Goal: Task Accomplishment & Management: Manage account settings

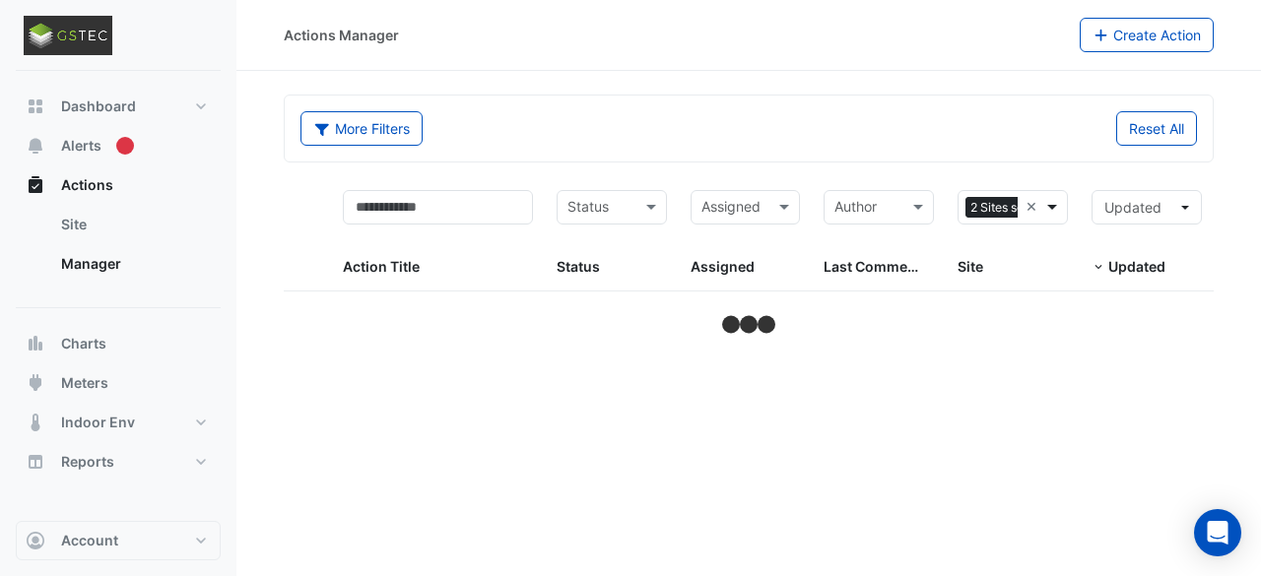
select select "***"
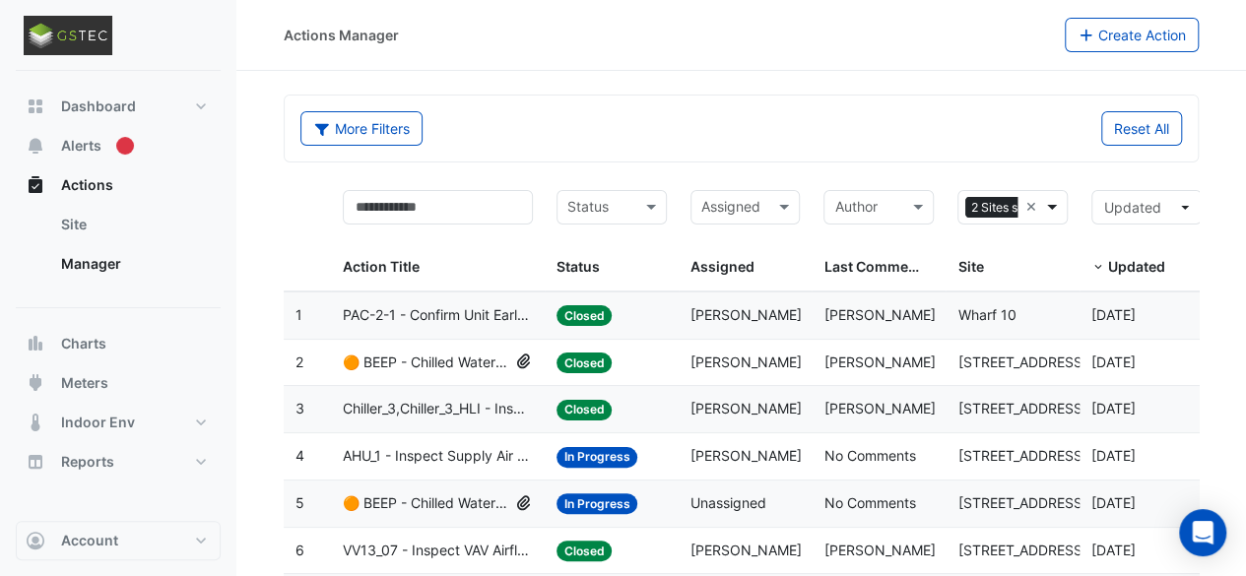
click at [1056, 209] on span at bounding box center [1054, 207] width 25 height 23
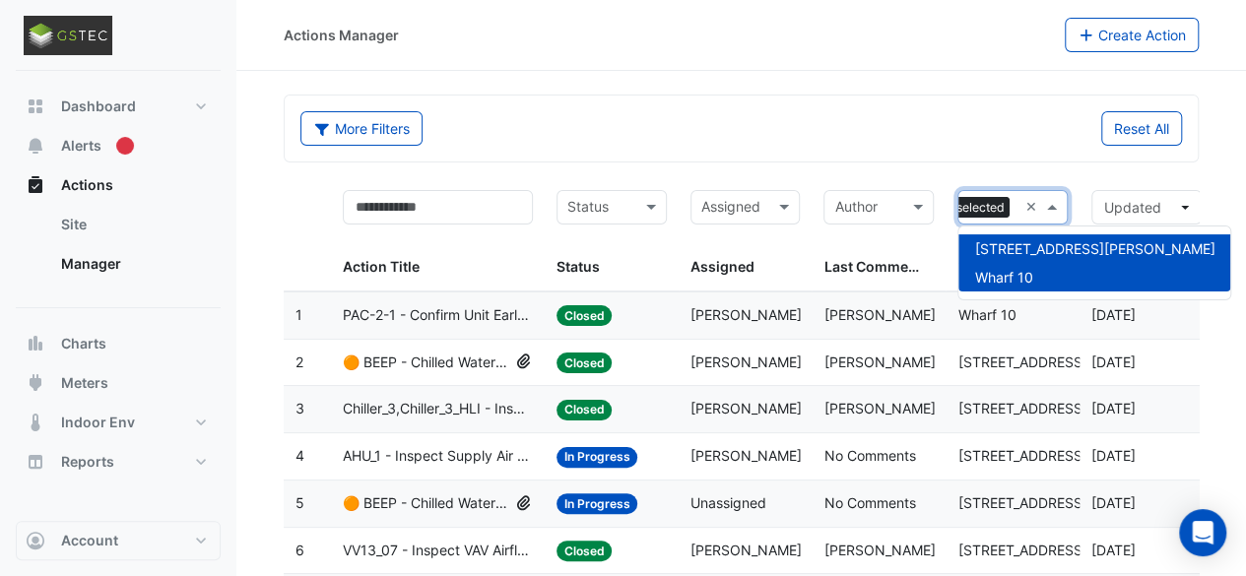
click at [1019, 276] on span "Wharf 10" at bounding box center [1003, 277] width 58 height 17
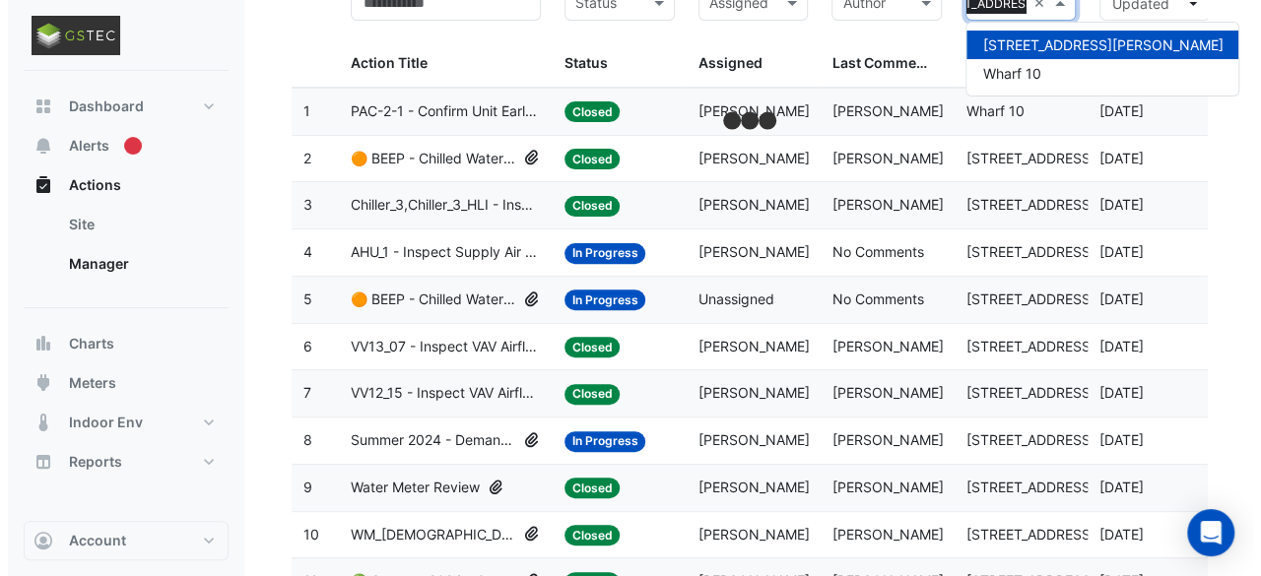
scroll to position [222, 0]
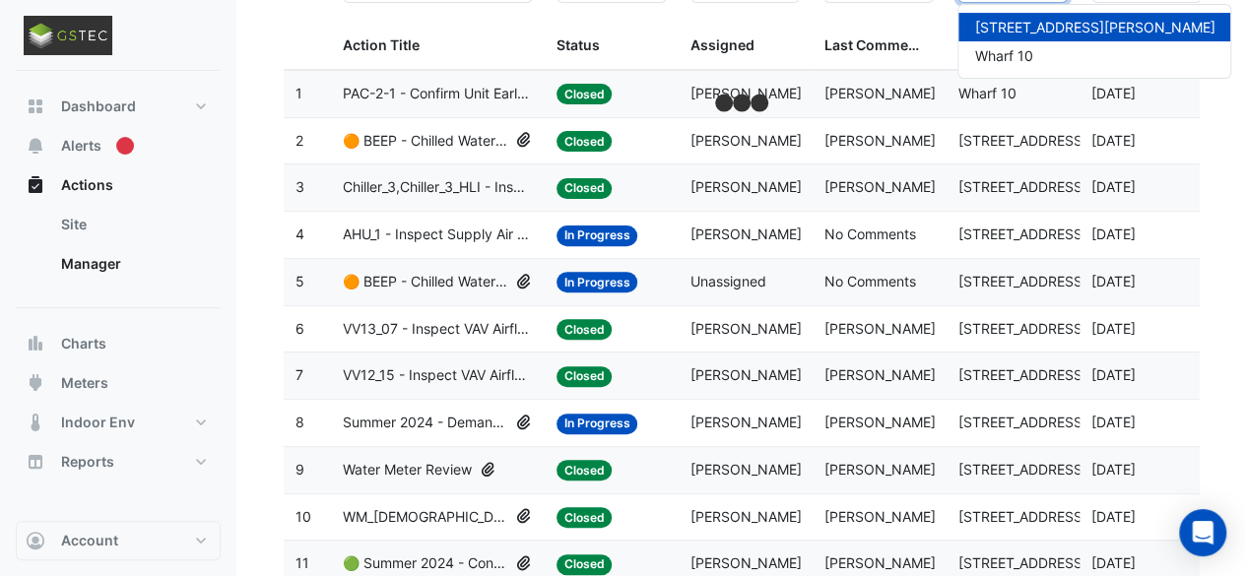
click at [458, 277] on span "🟠 BEEP - Chilled Water System Staging Review" at bounding box center [425, 282] width 165 height 23
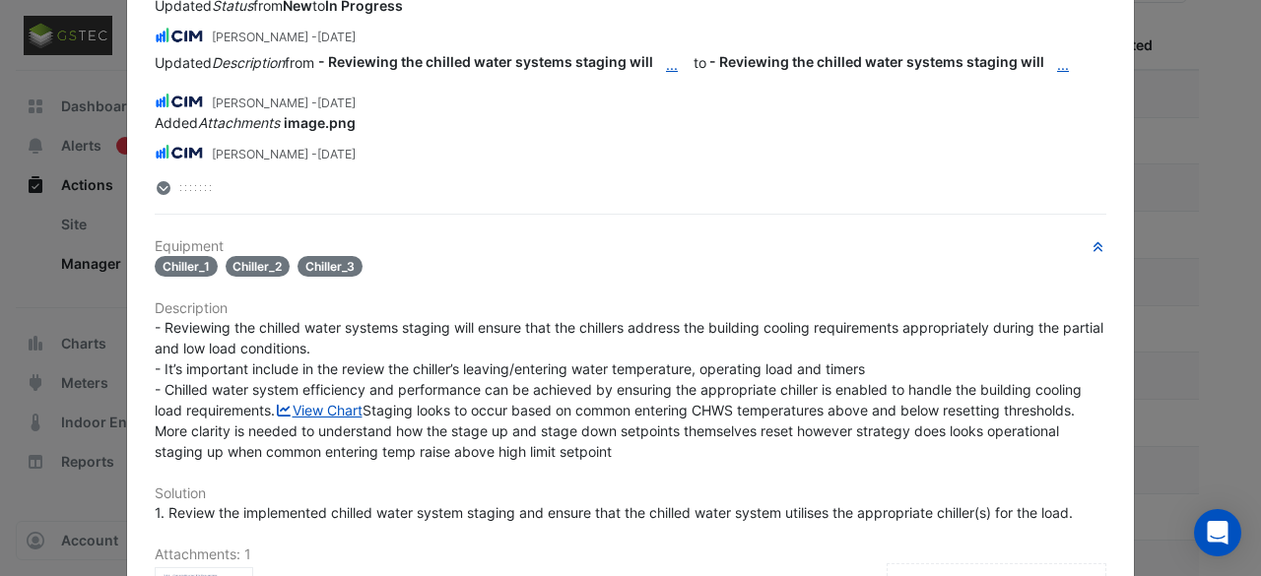
scroll to position [286, 0]
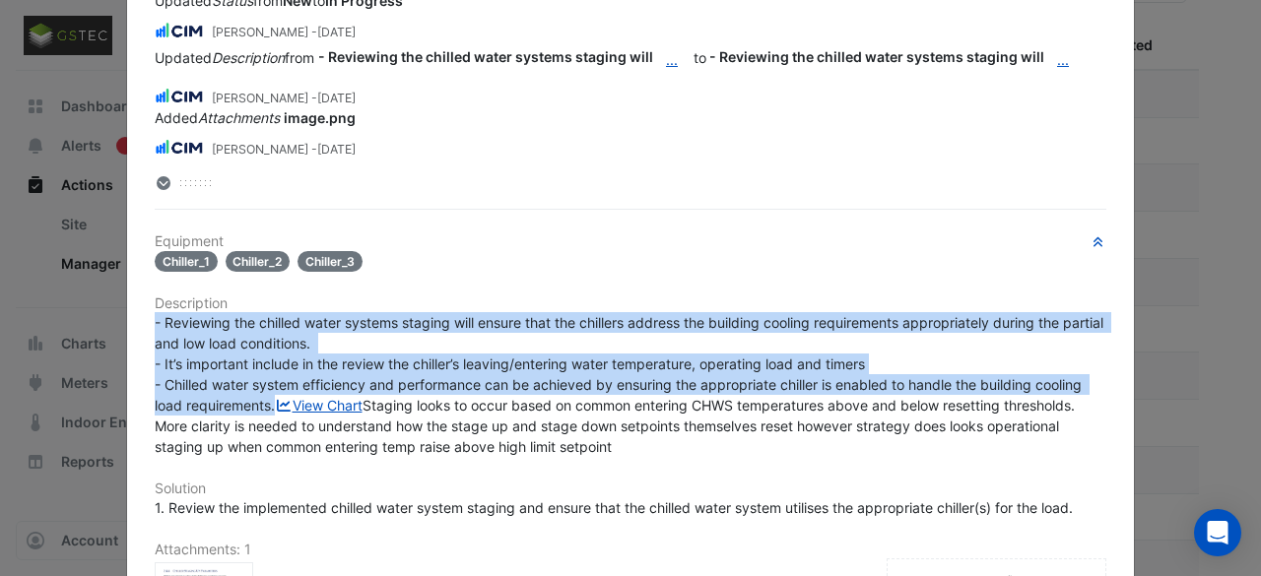
drag, startPoint x: 292, startPoint y: 402, endPoint x: 142, endPoint y: 317, distance: 172.0
click at [143, 317] on div "- Reviewing the chilled water systems staging will ensure that the chillers add…" at bounding box center [630, 384] width 975 height 145
copy span "- Reviewing the chilled water systems staging will ensure that the chillers add…"
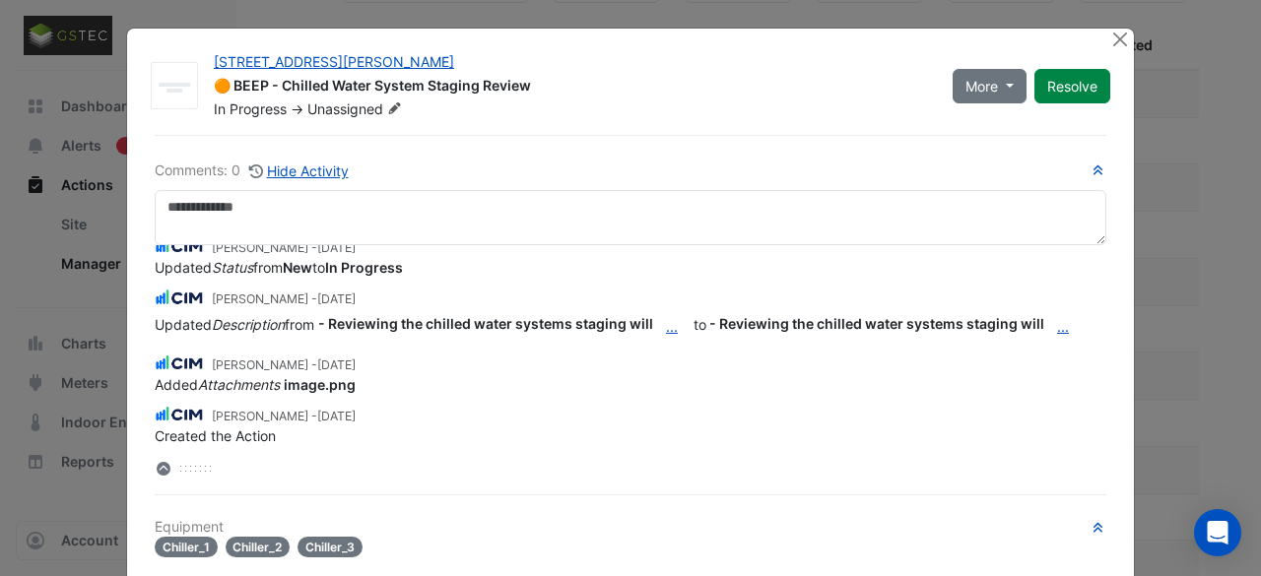
scroll to position [0, 0]
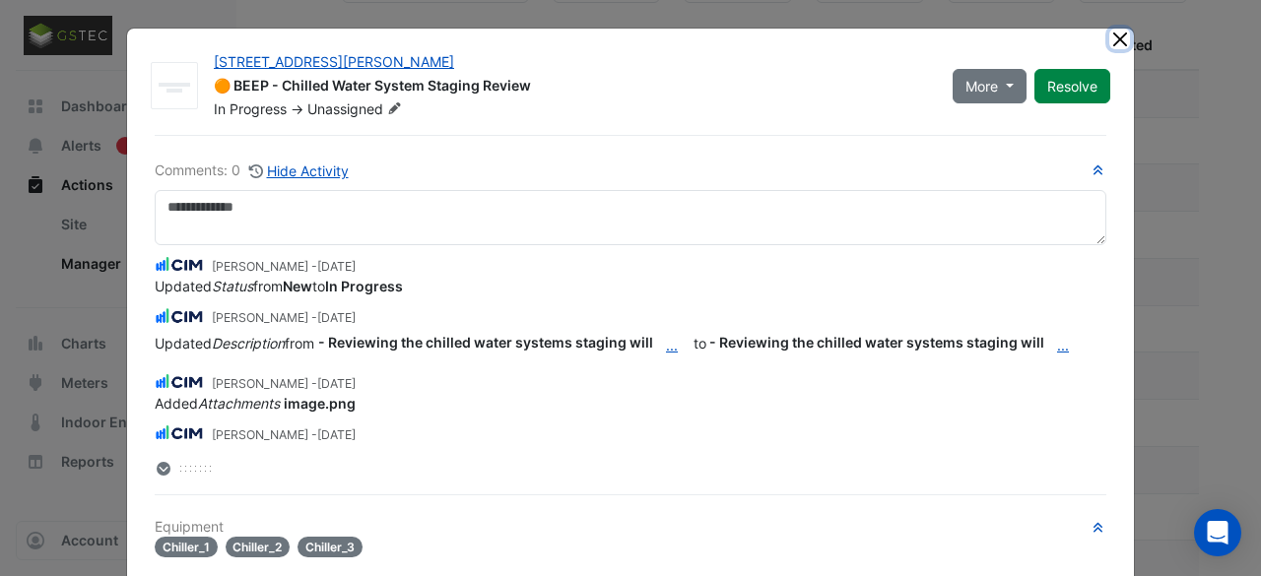
click at [1111, 38] on button "Close" at bounding box center [1119, 39] width 21 height 21
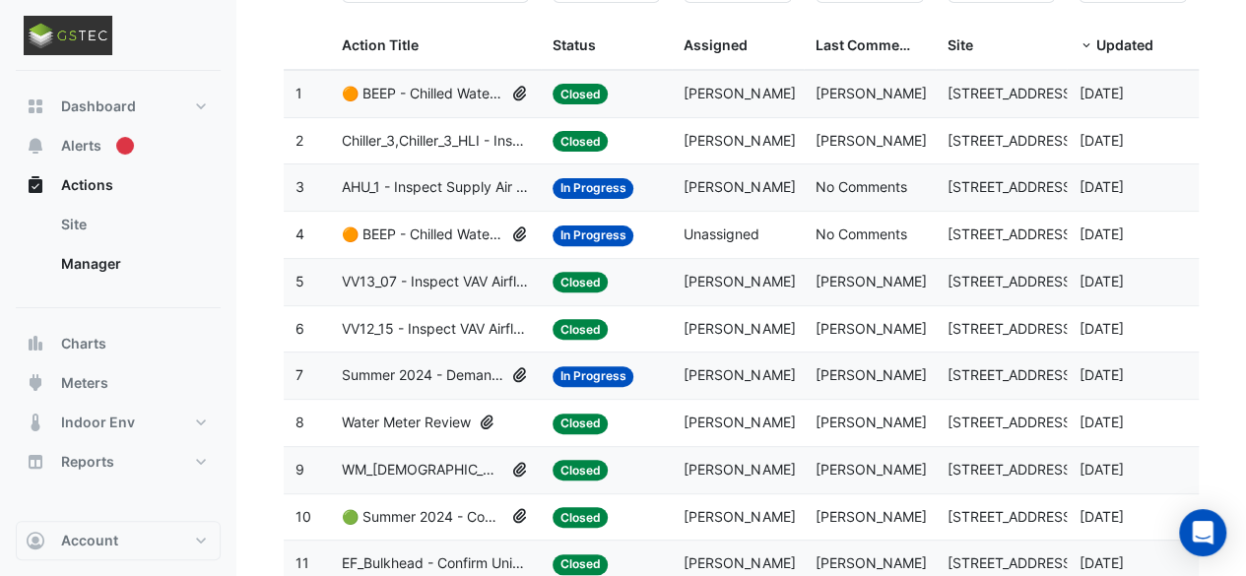
click at [431, 230] on span "🟠 BEEP - Chilled Water System Staging Review" at bounding box center [423, 235] width 162 height 23
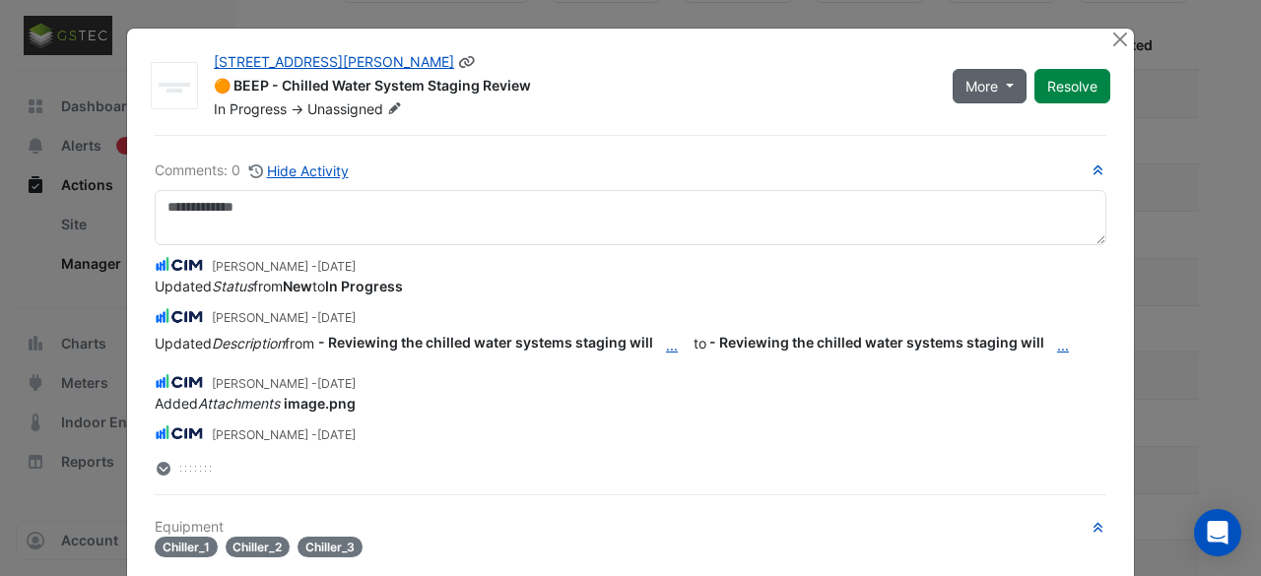
click at [1002, 89] on button "More" at bounding box center [990, 86] width 74 height 34
click at [824, 79] on div "🟠 BEEP - Chilled Water System Staging Review" at bounding box center [571, 88] width 715 height 24
click at [1093, 166] on icon "button" at bounding box center [1097, 170] width 9 height 10
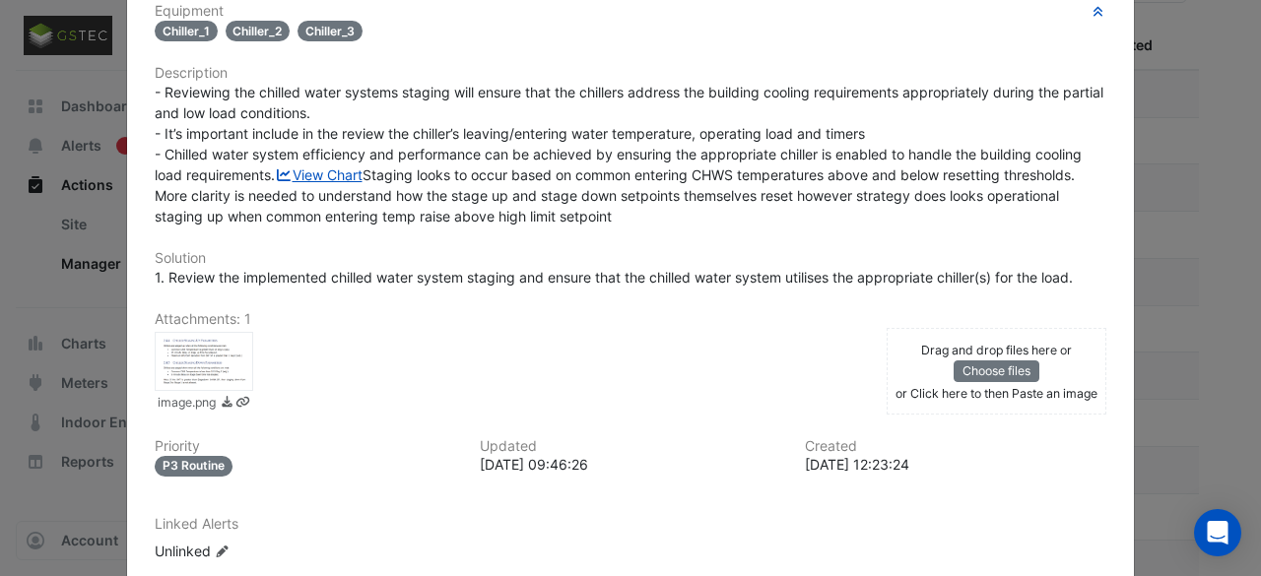
scroll to position [295, 0]
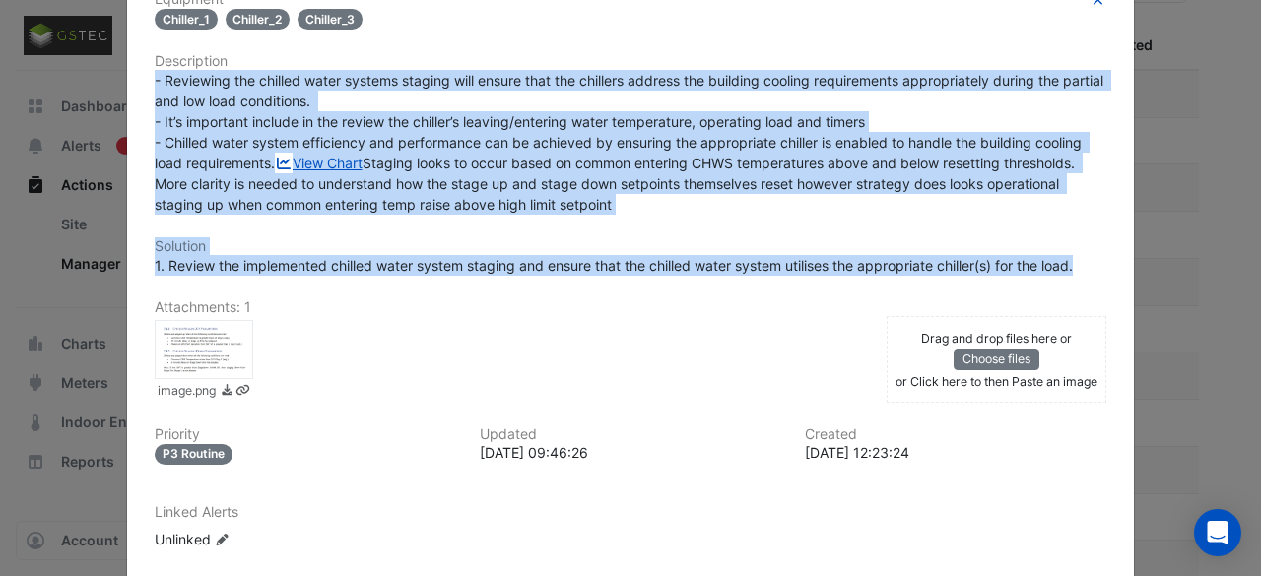
drag, startPoint x: 1079, startPoint y: 344, endPoint x: 86, endPoint y: 74, distance: 1029.0
click at [86, 74] on ngb-modal-window "[STREET_ADDRESS][PERSON_NAME] 🟠 BEEP - Chilled Water System Staging Review In P…" at bounding box center [630, 288] width 1261 height 576
copy div "- Reviewing the chilled water systems staging will ensure that the chillers add…"
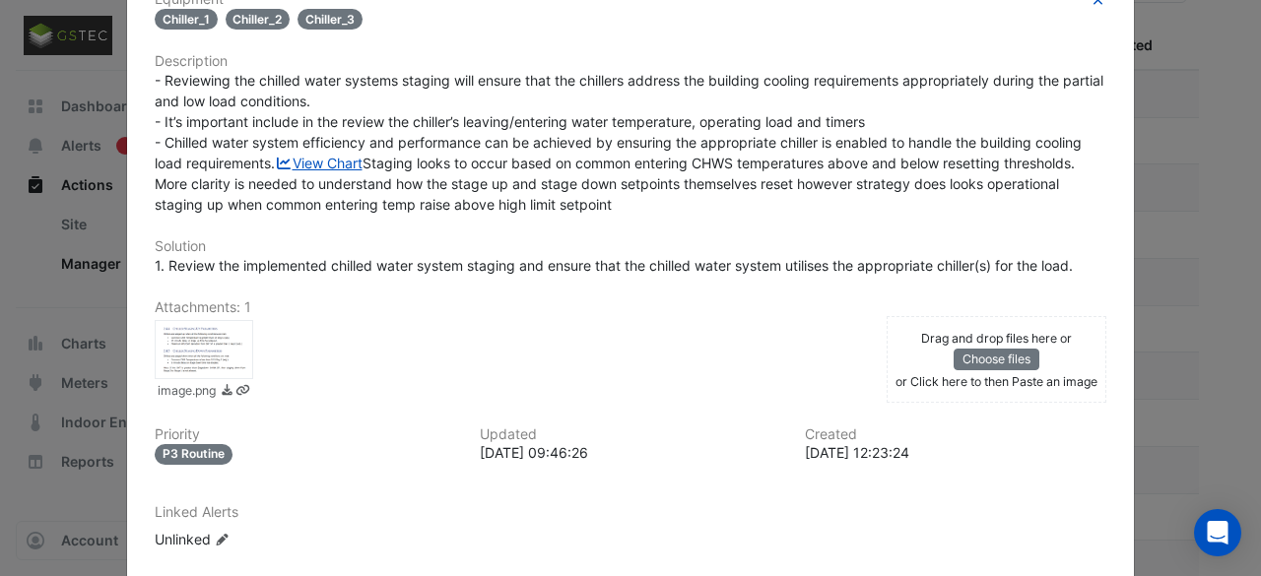
click at [532, 316] on h6 "Attachments: 1" at bounding box center [631, 307] width 952 height 17
click at [203, 379] on div at bounding box center [204, 349] width 99 height 59
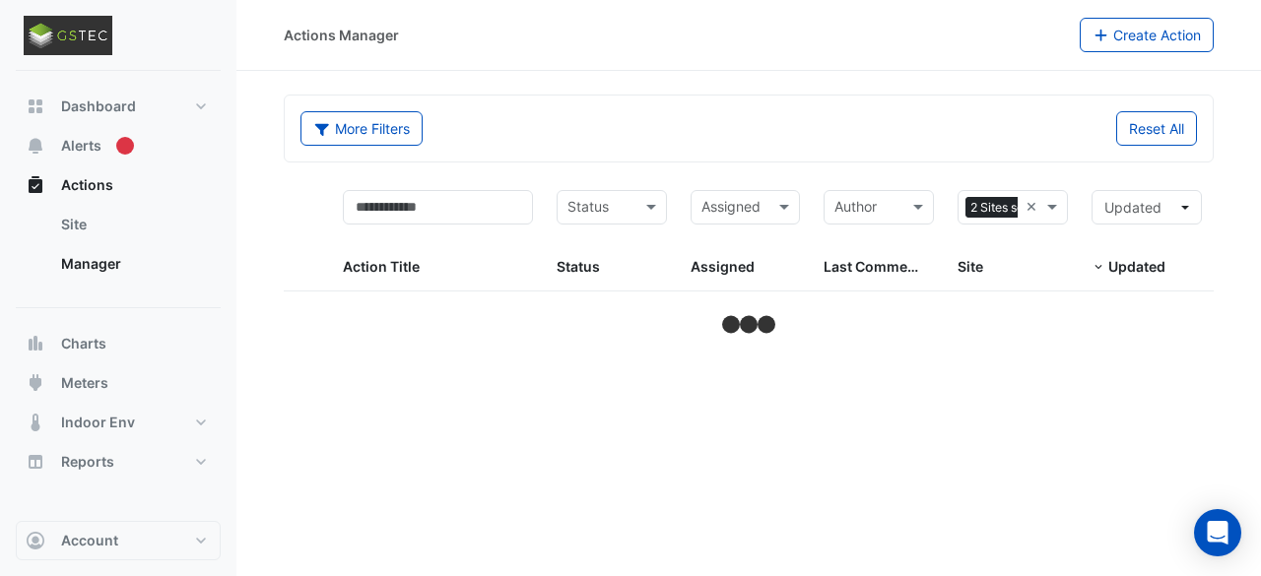
select select "***"
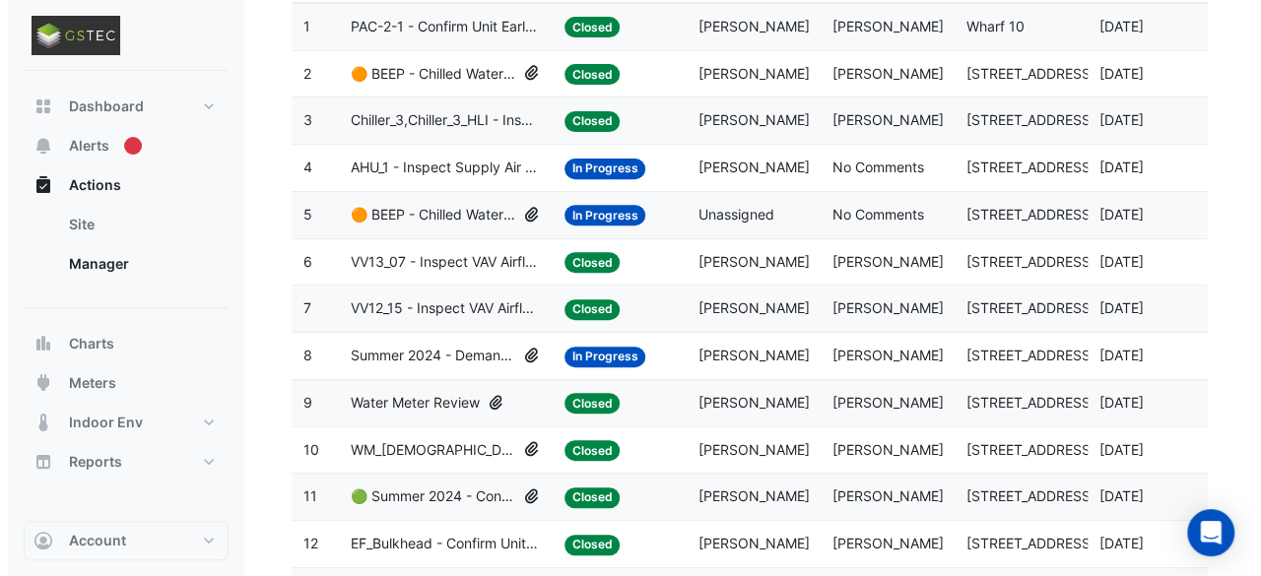
scroll to position [277, 0]
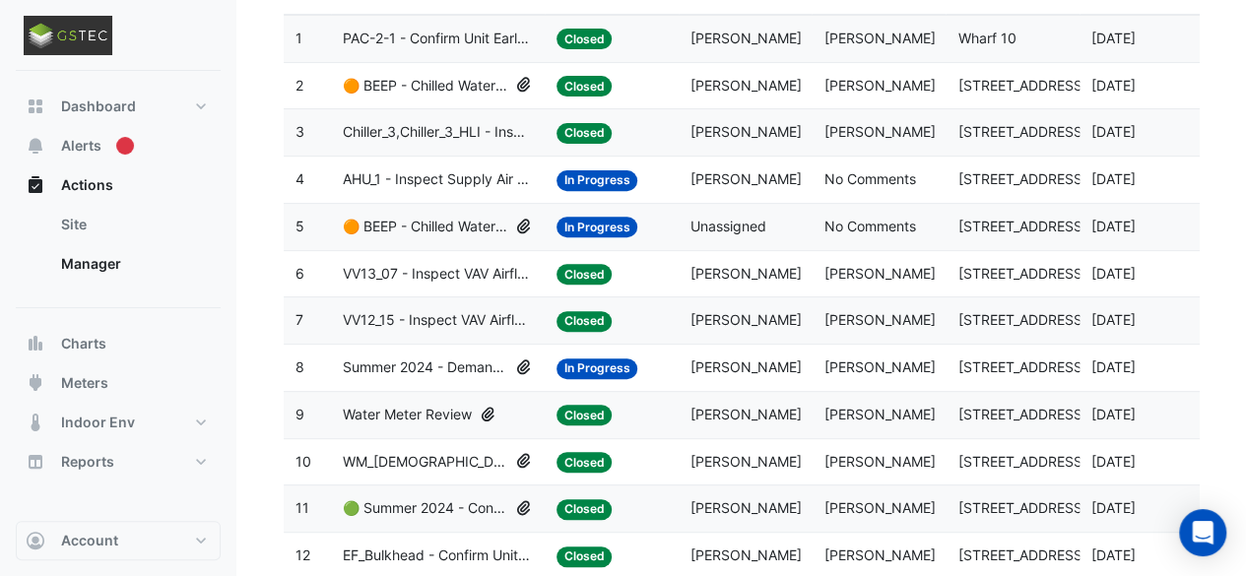
click at [441, 225] on span "🟠 BEEP - Chilled Water System Staging Review" at bounding box center [425, 227] width 165 height 23
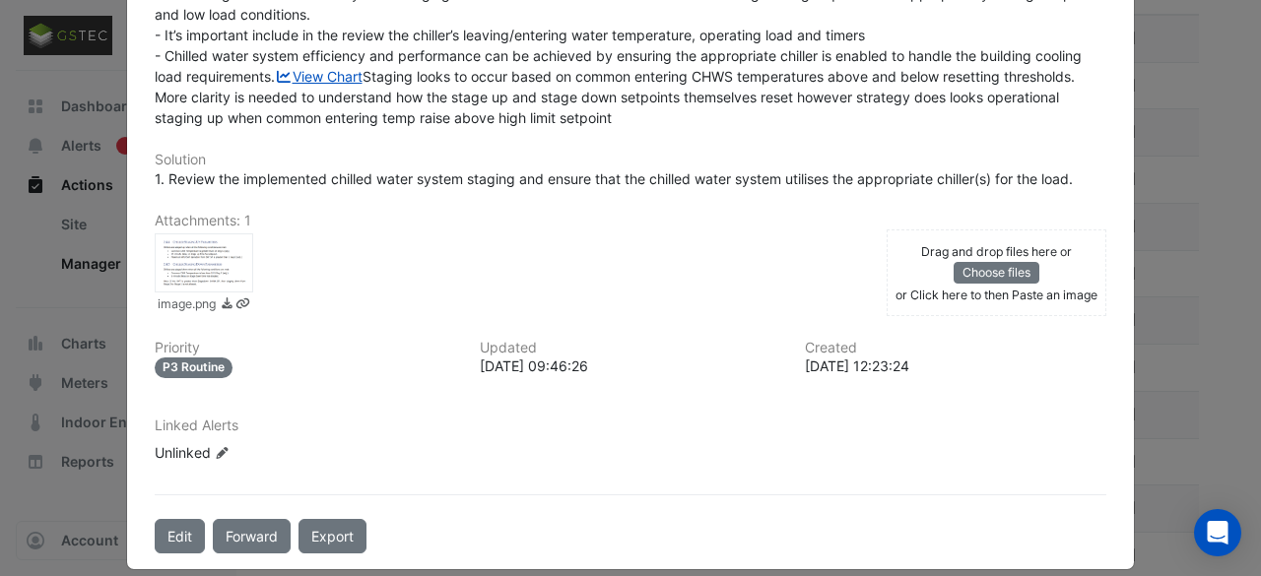
scroll to position [631, 0]
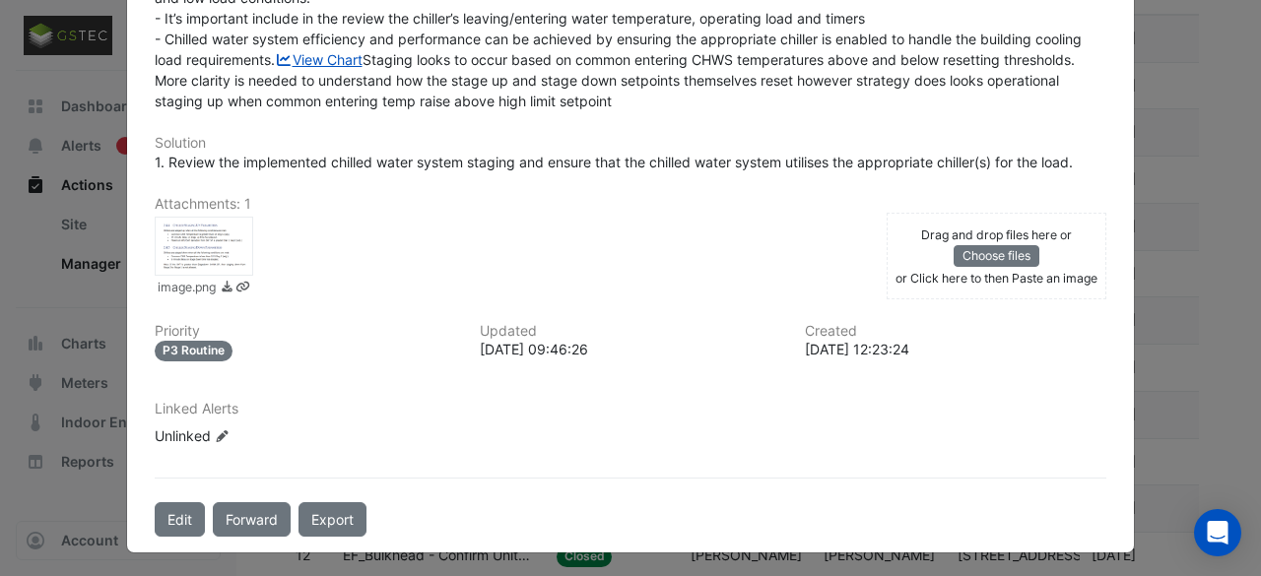
click at [223, 293] on icon at bounding box center [227, 287] width 15 height 12
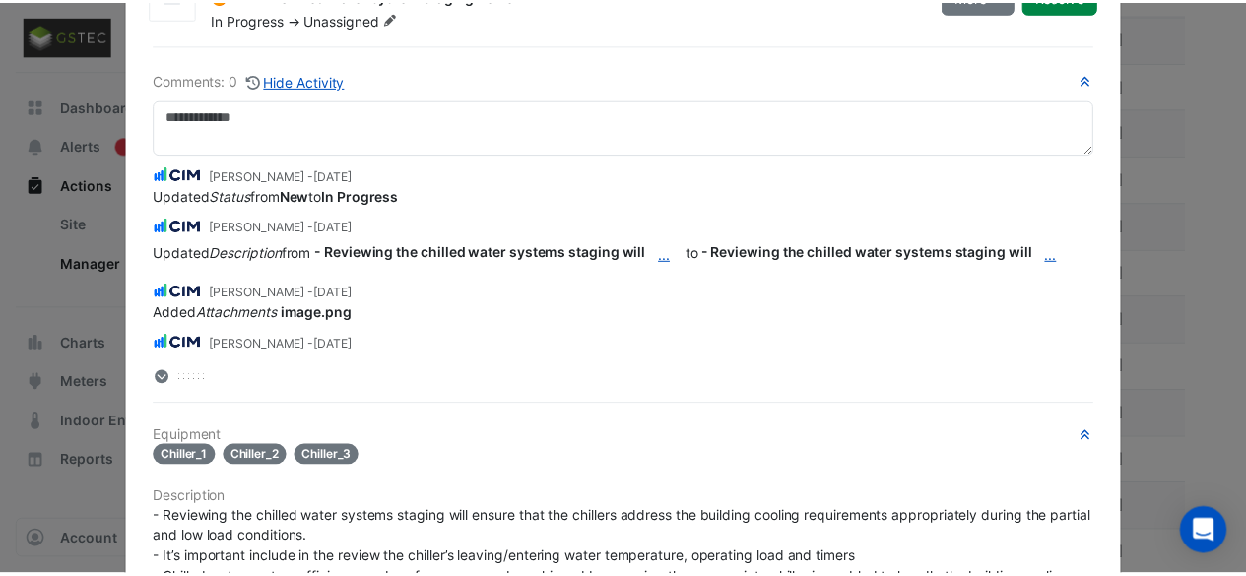
scroll to position [0, 0]
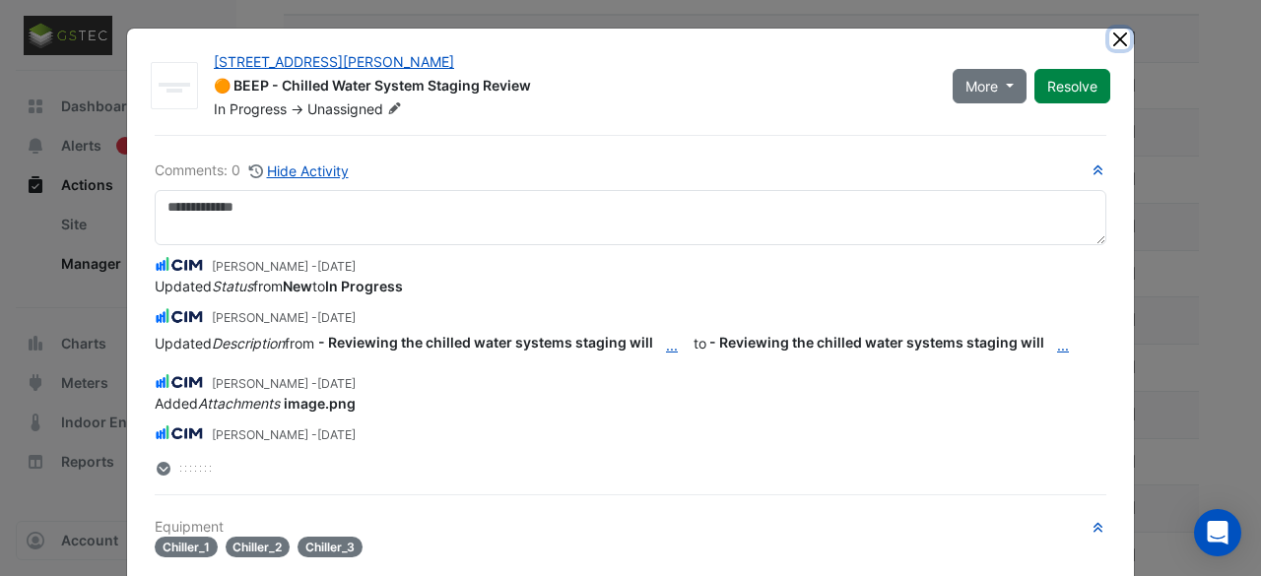
click at [1110, 34] on button "Close" at bounding box center [1119, 39] width 21 height 21
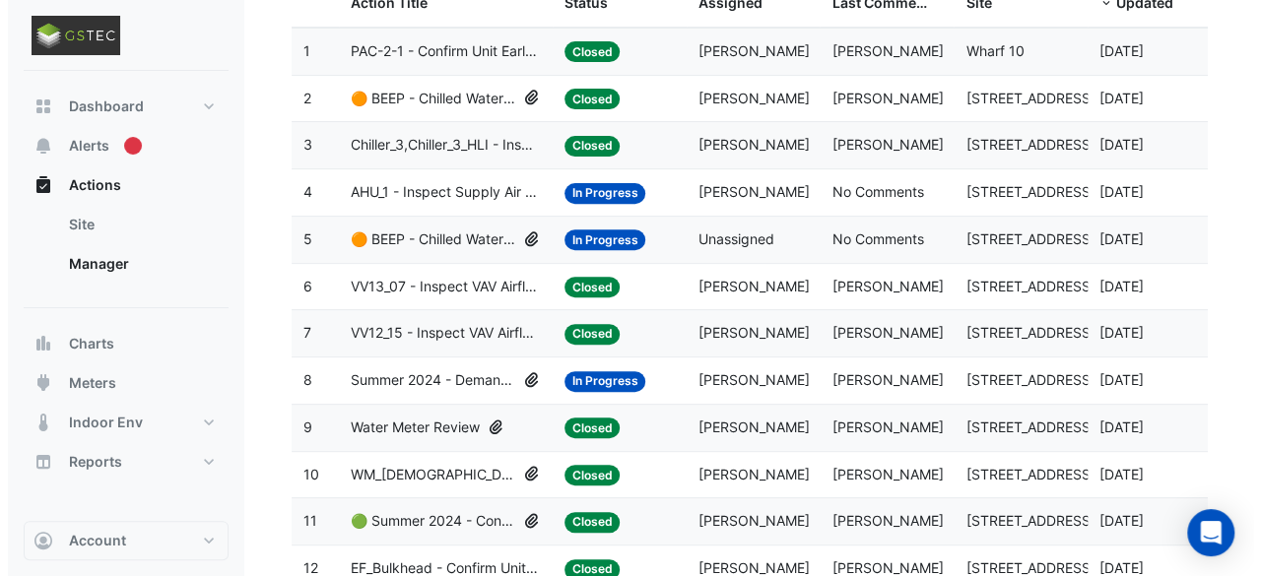
scroll to position [271, 0]
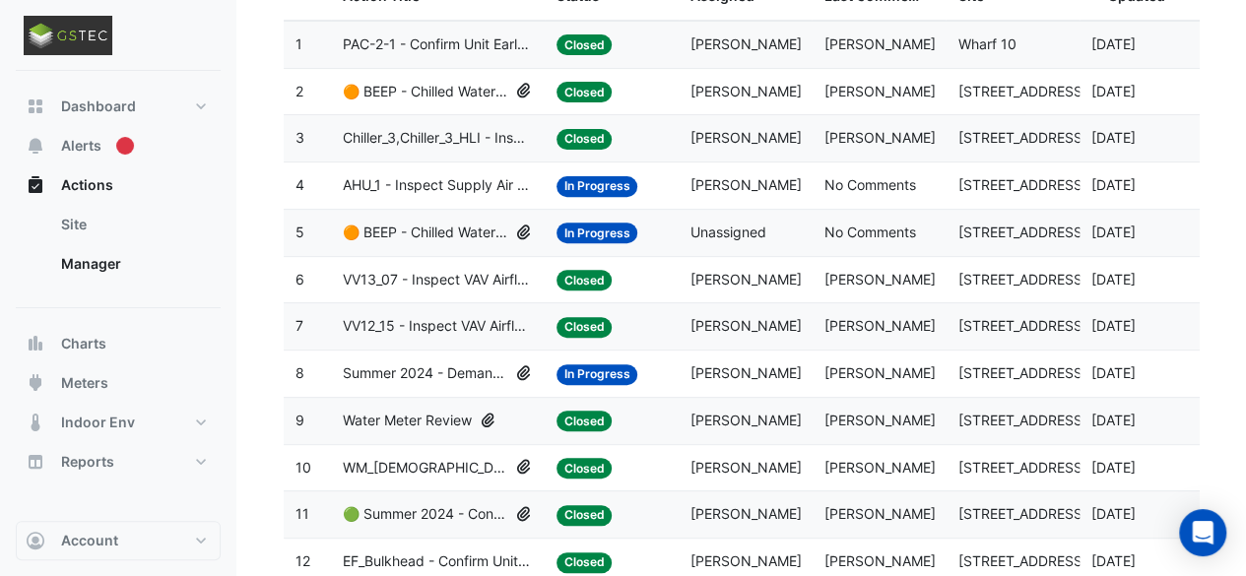
click at [420, 175] on span "AHU_1 - Inspect Supply Air Loss" at bounding box center [438, 185] width 190 height 23
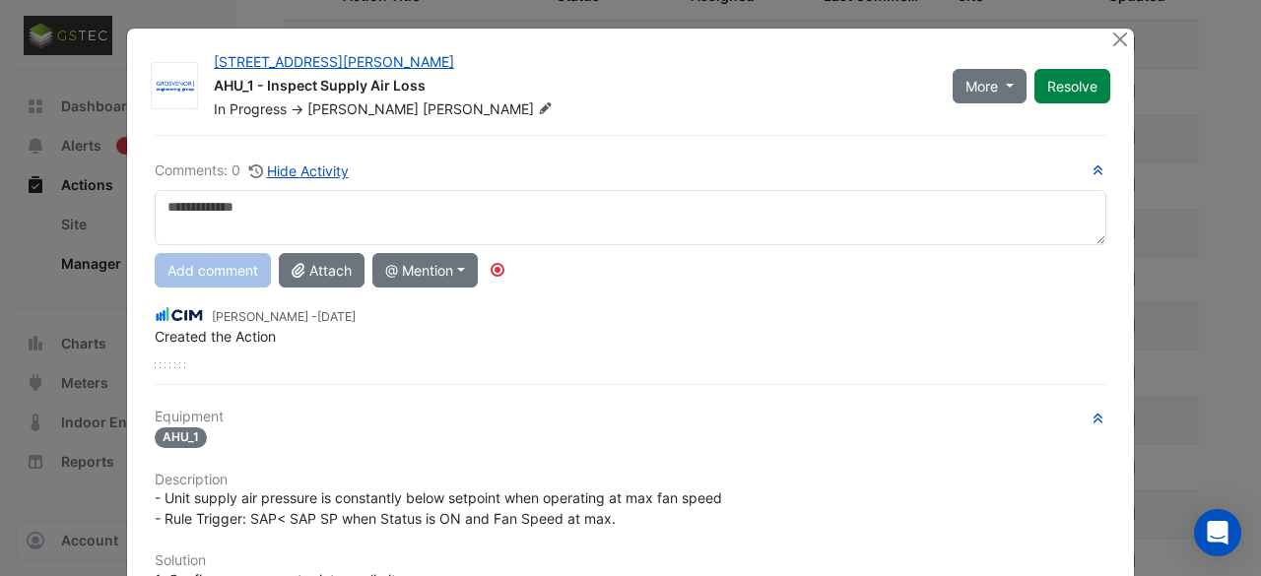
click at [417, 207] on textarea at bounding box center [631, 217] width 952 height 55
click at [414, 212] on textarea "**********" at bounding box center [631, 217] width 952 height 55
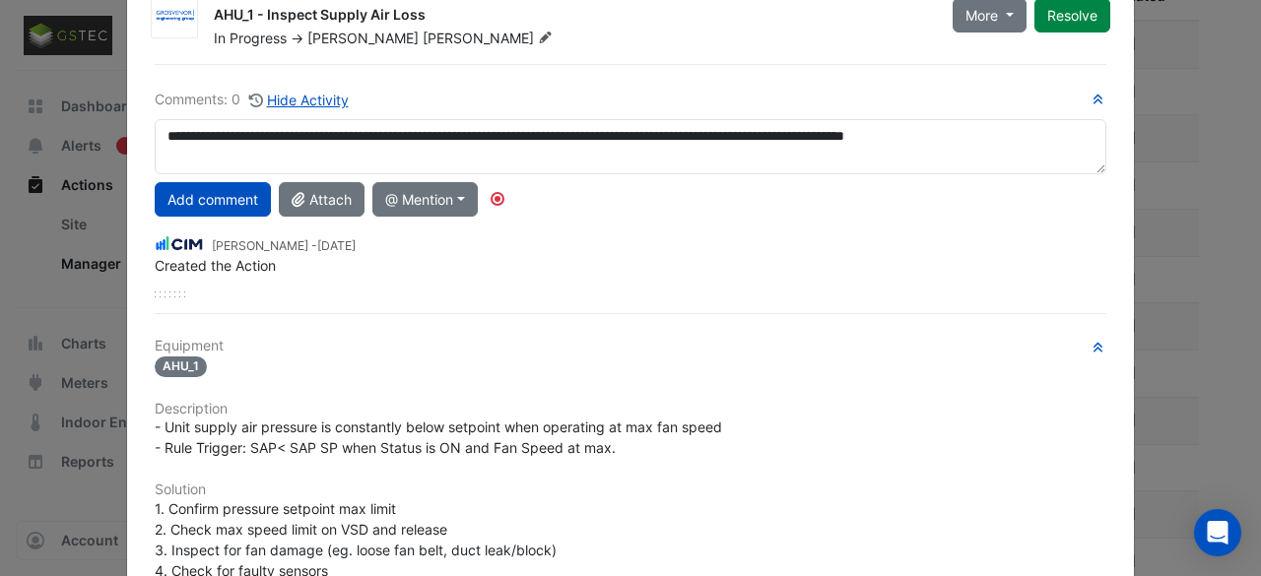
scroll to position [0, 0]
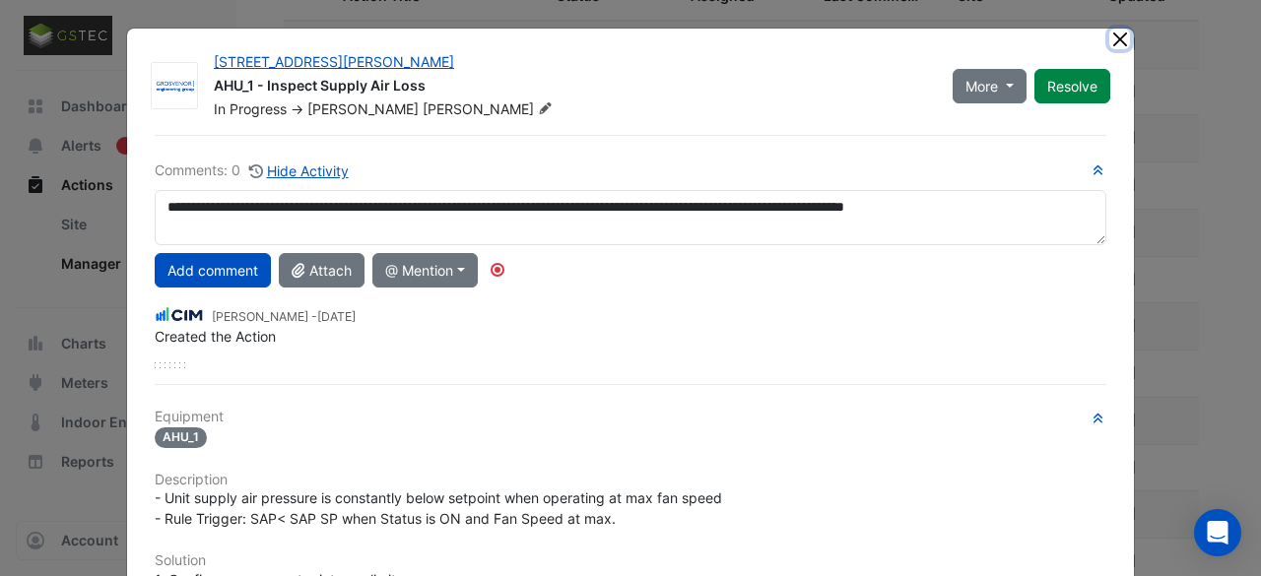
click at [1117, 44] on button "Close" at bounding box center [1119, 39] width 21 height 21
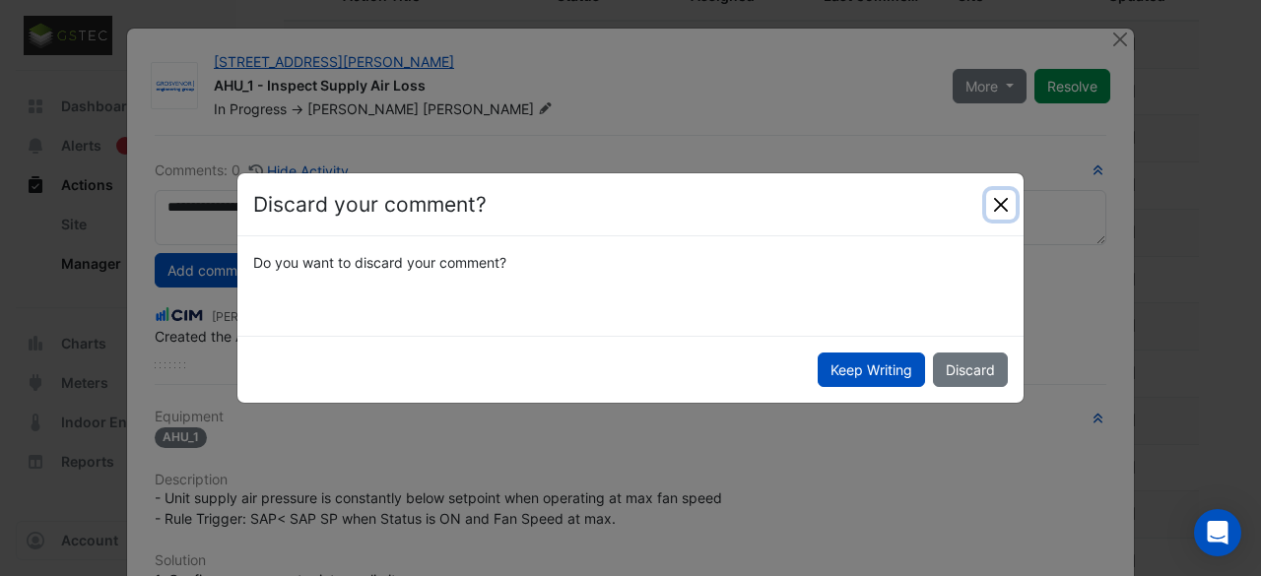
click at [992, 211] on button "Close" at bounding box center [1001, 205] width 30 height 30
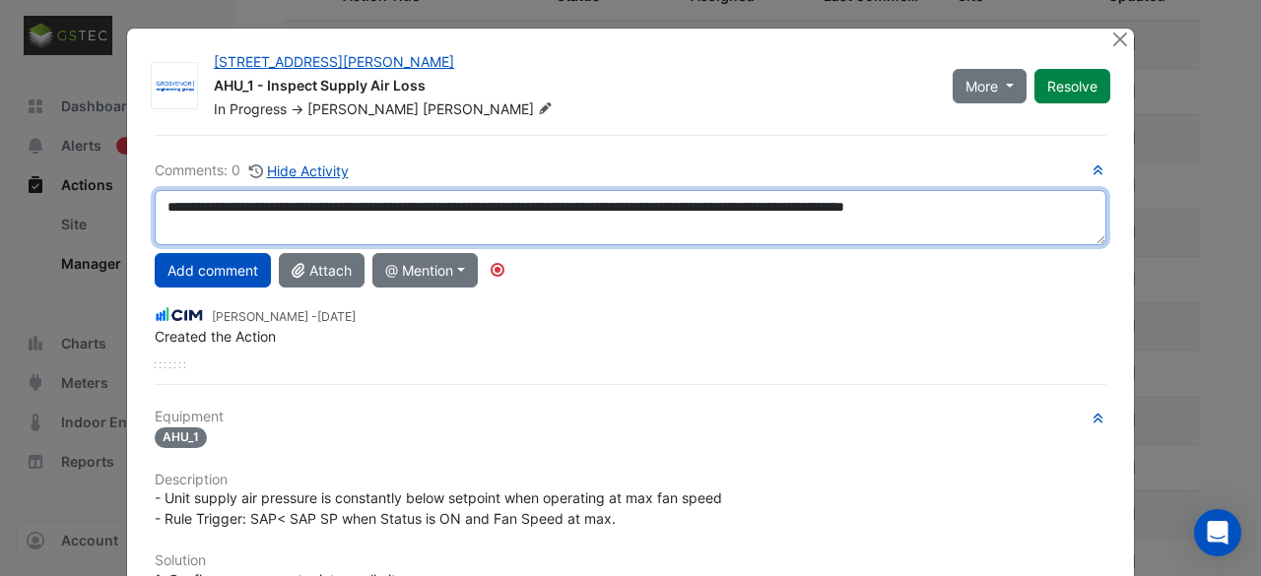
click at [1043, 210] on textarea "**********" at bounding box center [631, 217] width 952 height 55
click at [963, 202] on textarea "**********" at bounding box center [631, 217] width 952 height 55
click at [959, 206] on textarea "**********" at bounding box center [631, 217] width 952 height 55
paste textarea "******"
click at [1005, 210] on textarea "**********" at bounding box center [631, 217] width 952 height 55
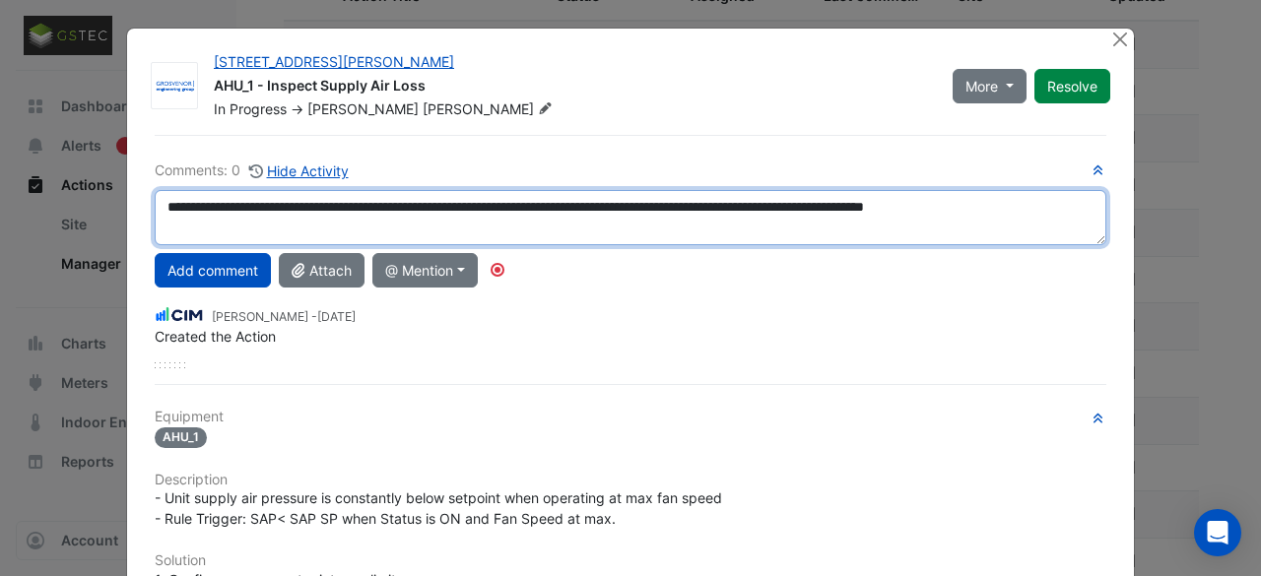
click at [1078, 204] on textarea "**********" at bounding box center [631, 217] width 952 height 55
type textarea "**********"
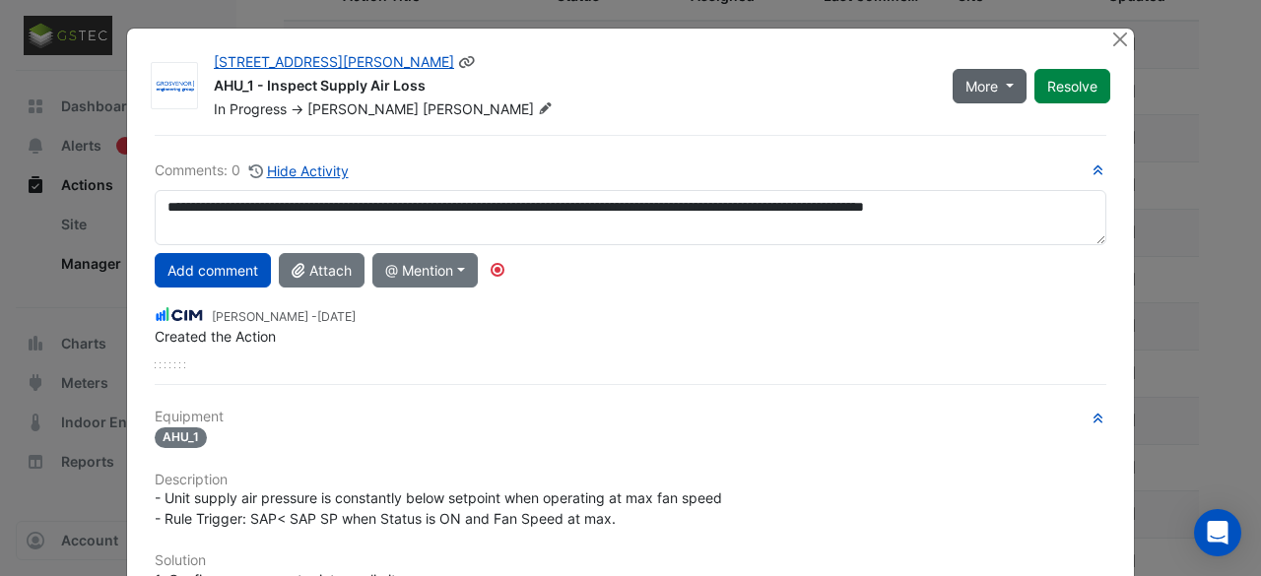
click at [1008, 86] on button "More" at bounding box center [990, 86] width 74 height 34
click at [1005, 123] on button "On Hold" at bounding box center [1025, 127] width 156 height 29
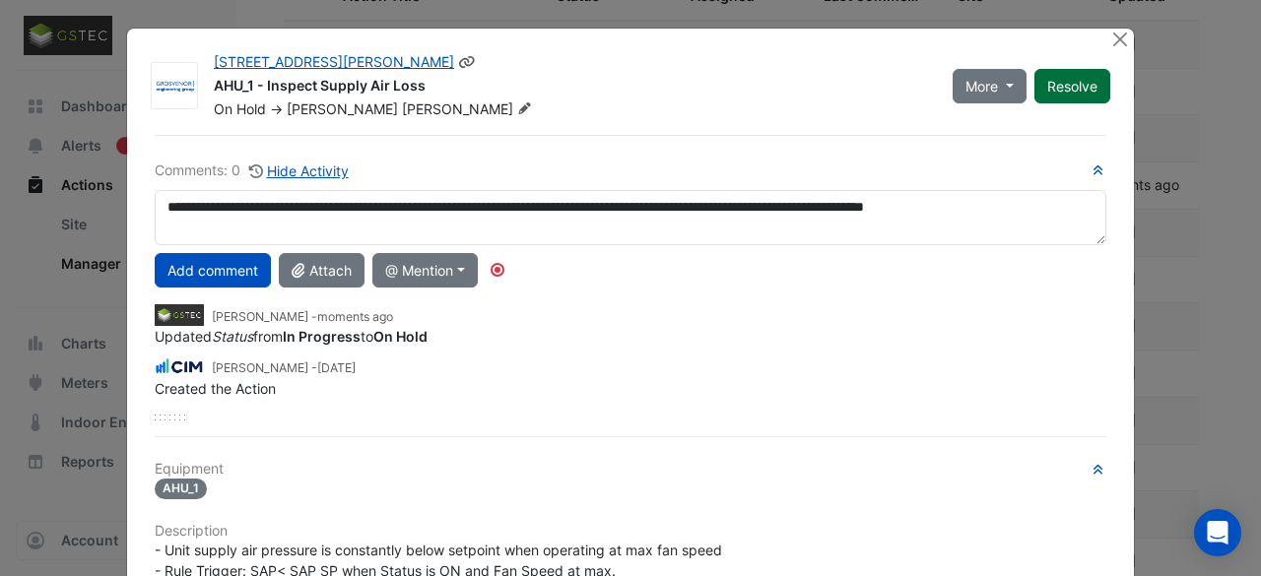
click at [1082, 88] on button "Resolve" at bounding box center [1072, 86] width 76 height 34
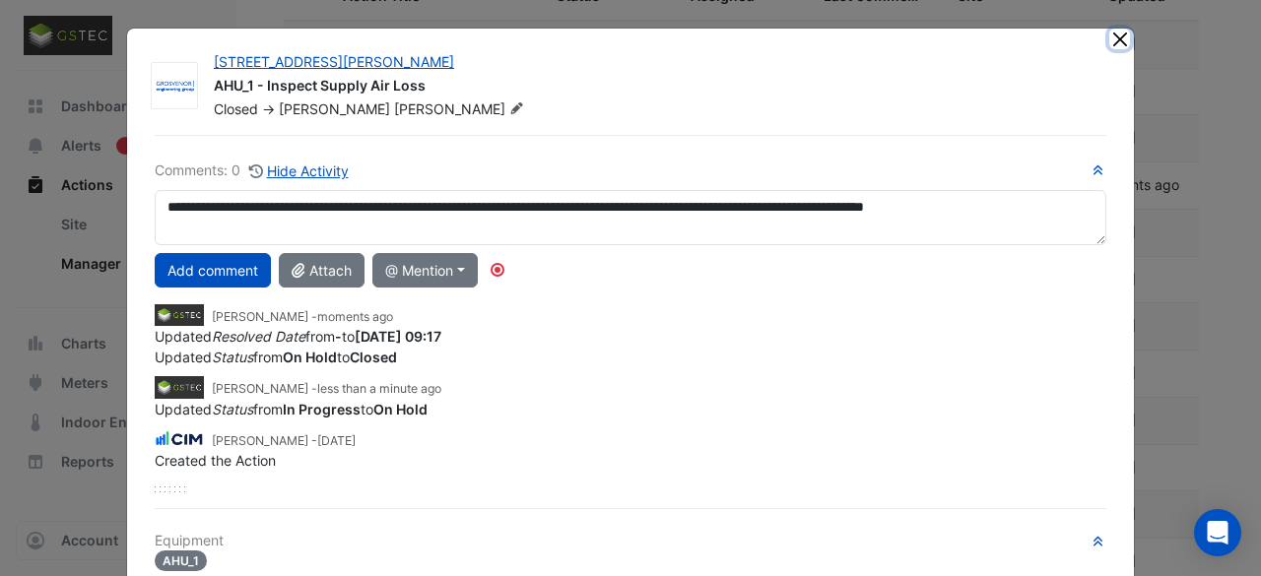
click at [1111, 44] on button "Close" at bounding box center [1119, 39] width 21 height 21
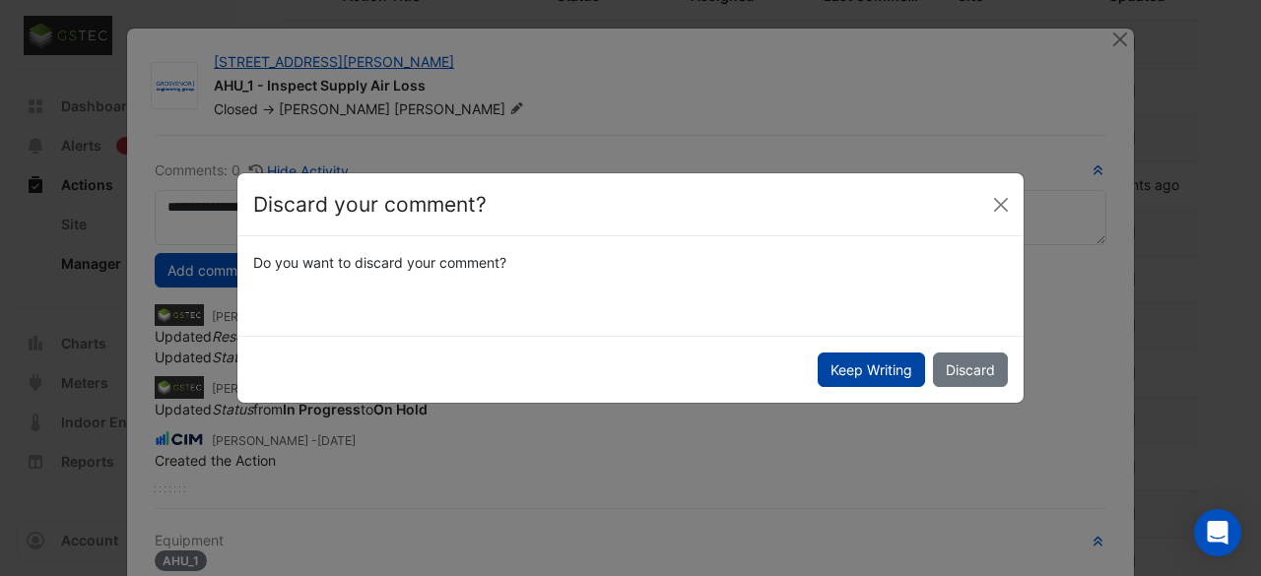
click at [890, 373] on button "Keep Writing" at bounding box center [871, 370] width 107 height 34
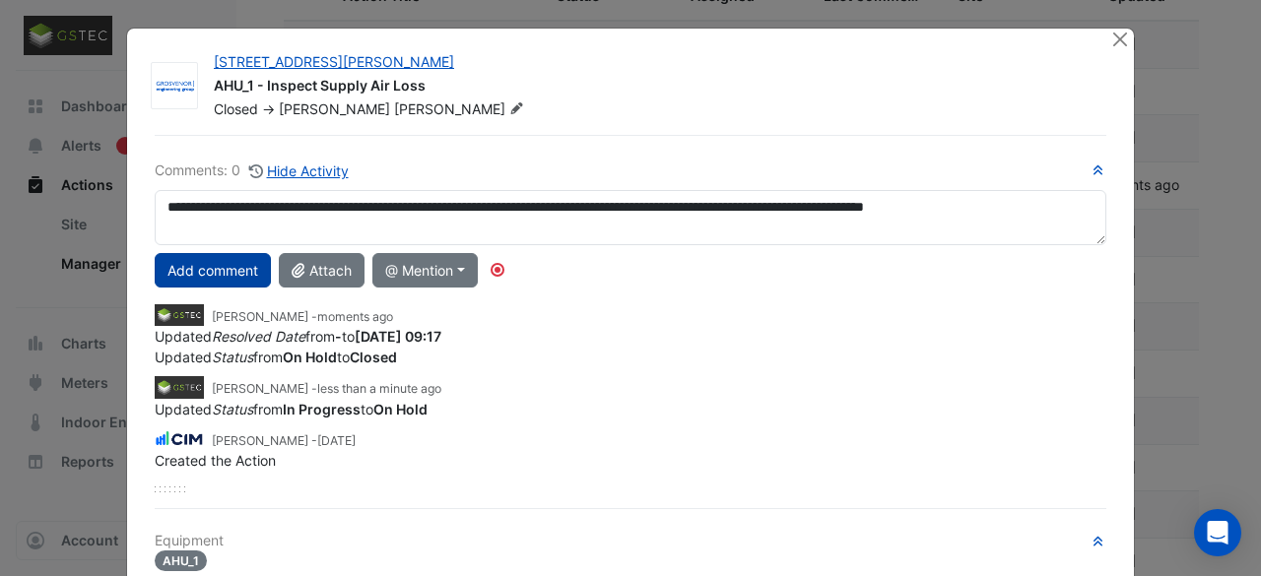
click at [232, 265] on button "Add comment" at bounding box center [213, 270] width 116 height 34
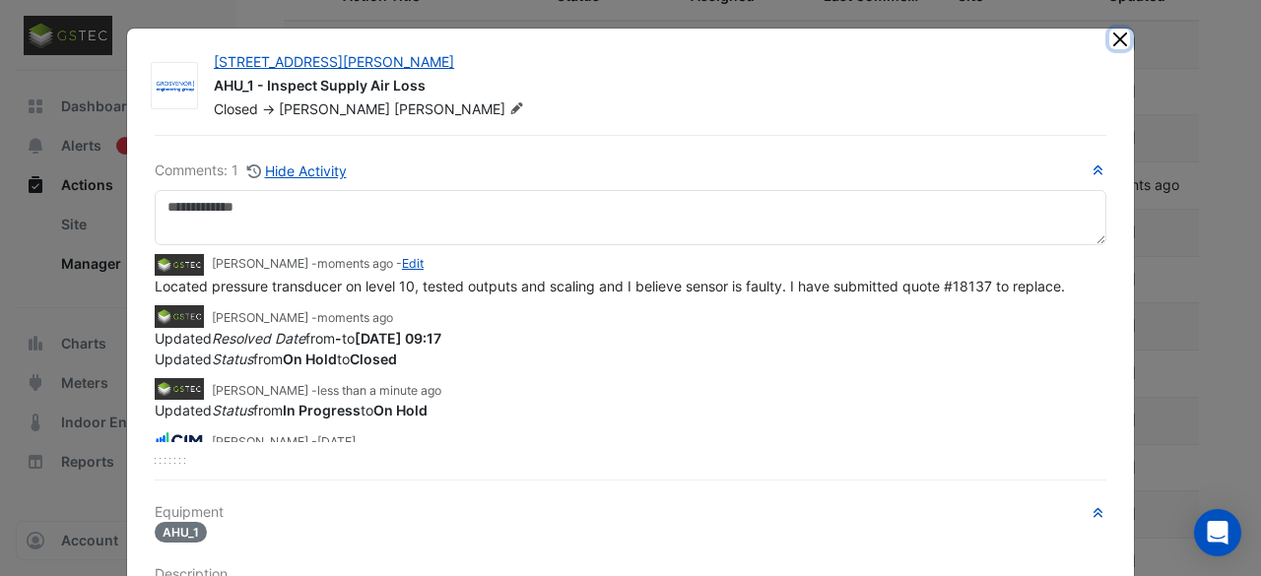
click at [1114, 40] on button "Close" at bounding box center [1119, 39] width 21 height 21
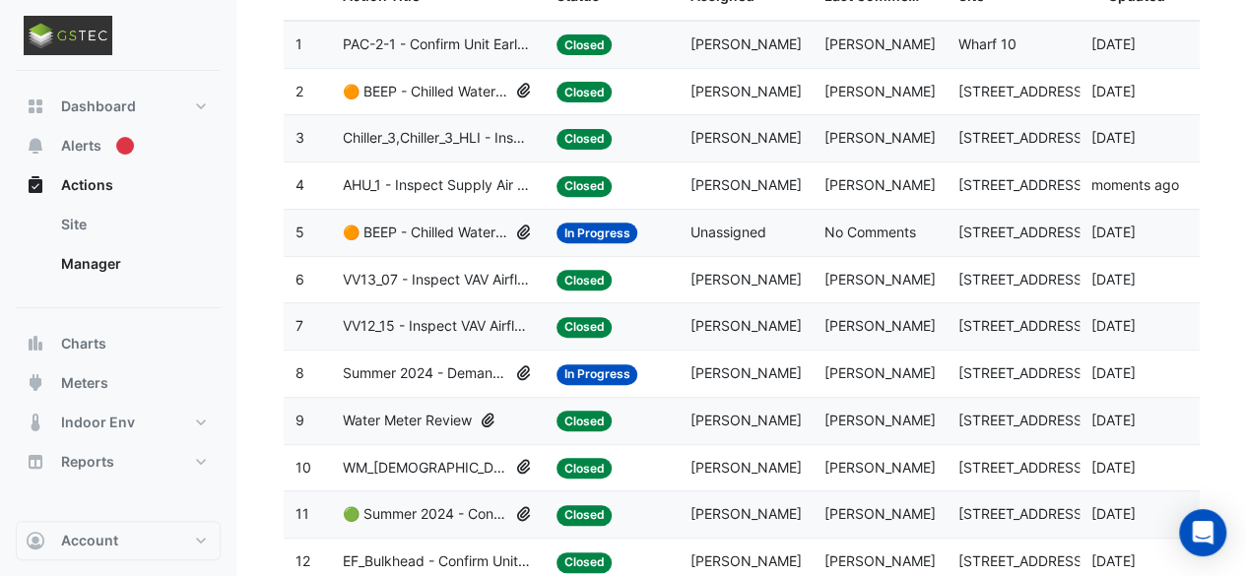
click at [597, 188] on span "Closed" at bounding box center [585, 186] width 56 height 21
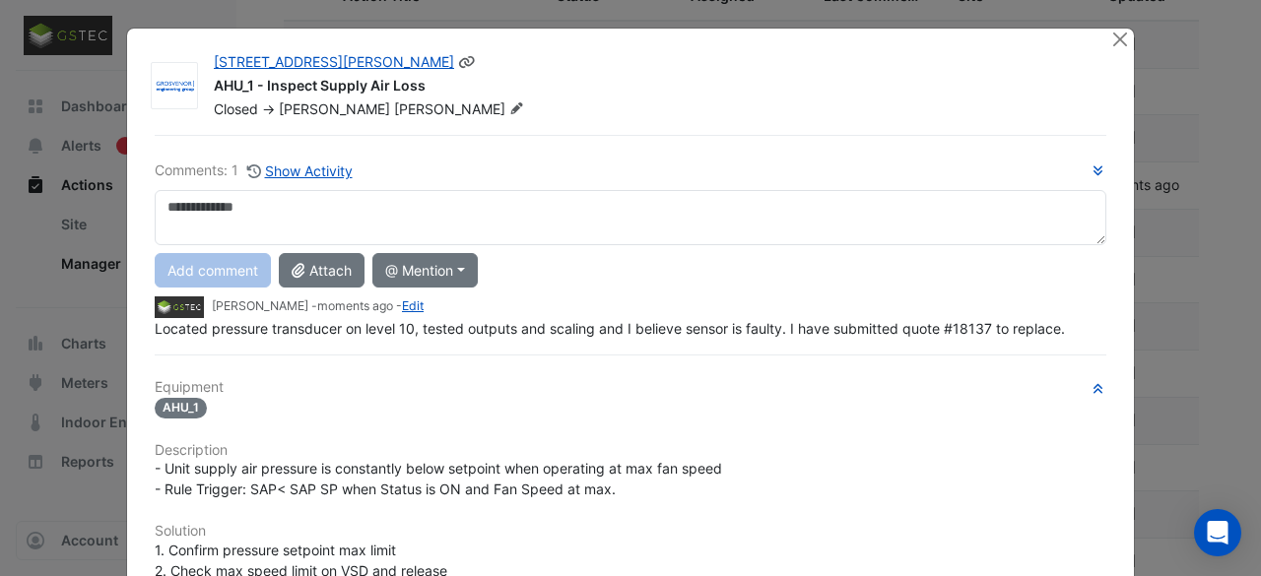
click at [509, 108] on icon at bounding box center [516, 108] width 15 height 12
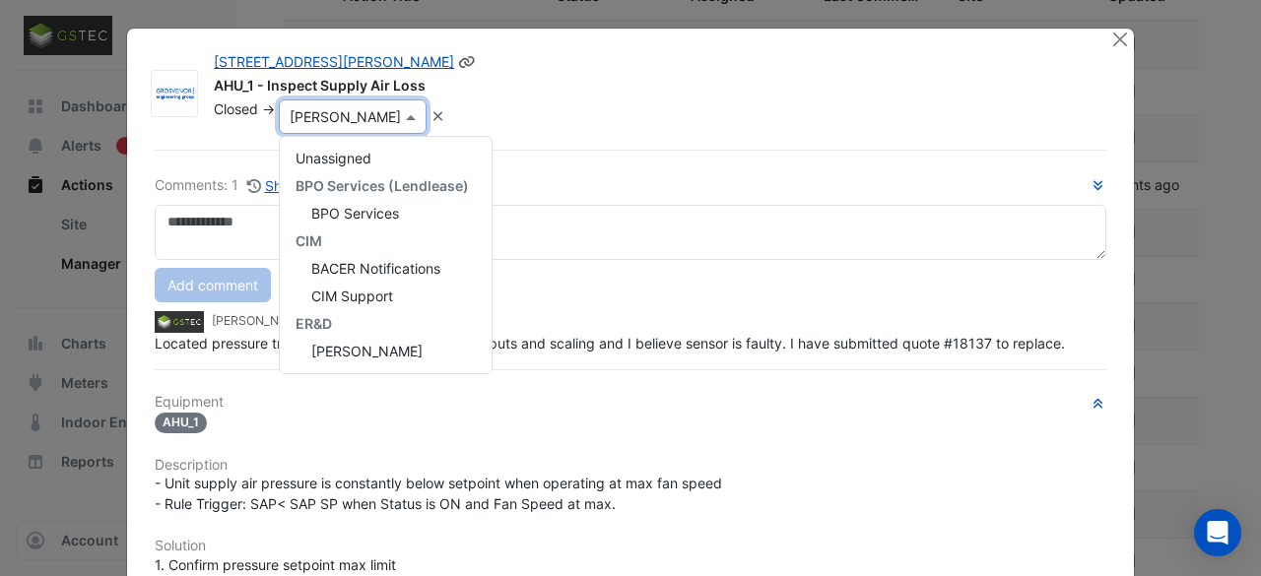
scroll to position [284, 0]
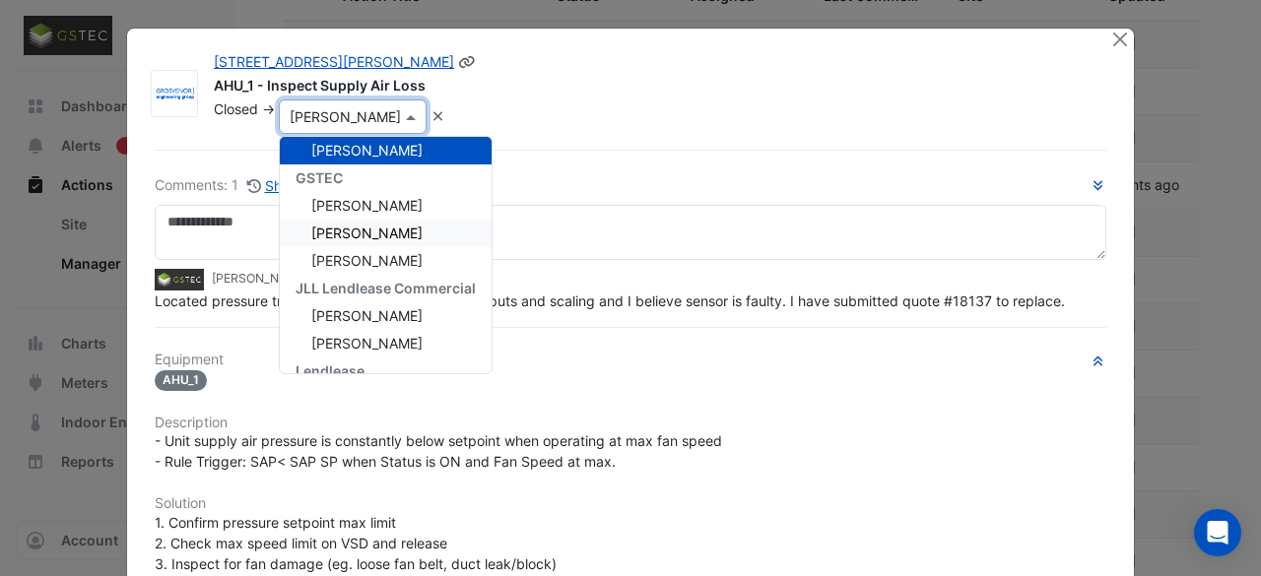
click at [362, 230] on span "[PERSON_NAME]" at bounding box center [366, 233] width 111 height 17
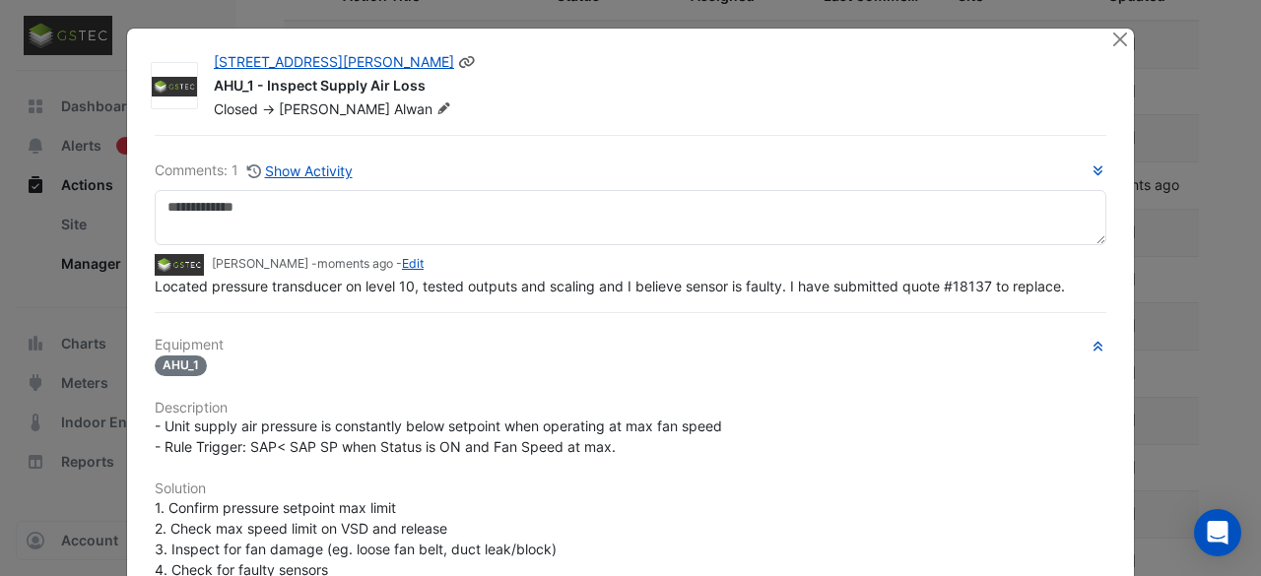
click at [225, 106] on span "Closed" at bounding box center [236, 108] width 44 height 17
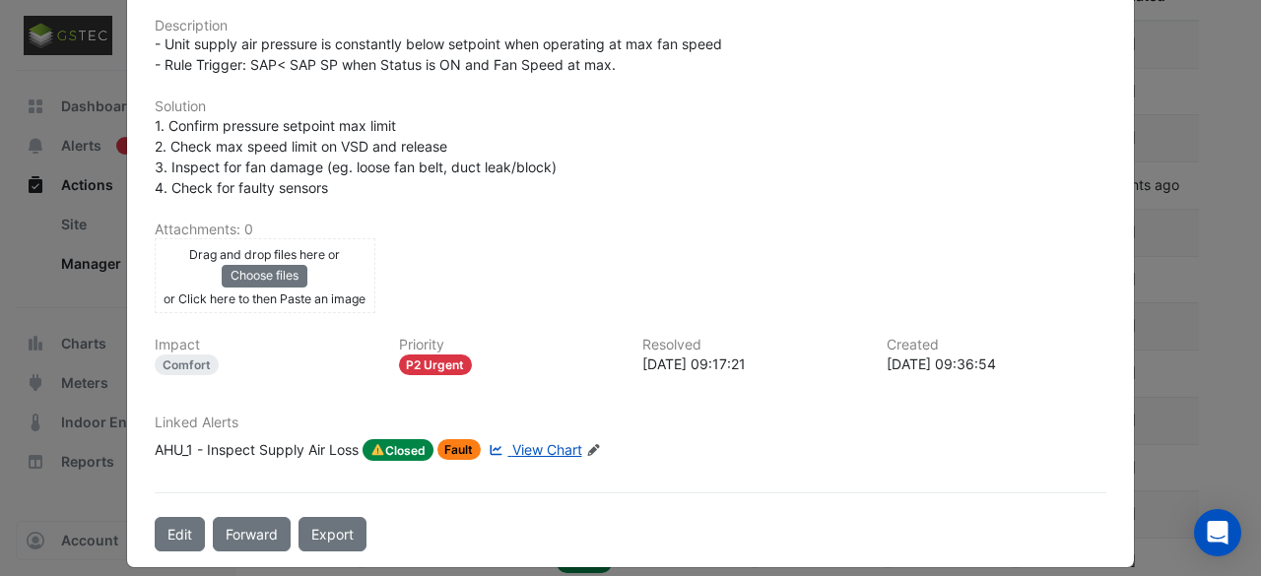
scroll to position [393, 0]
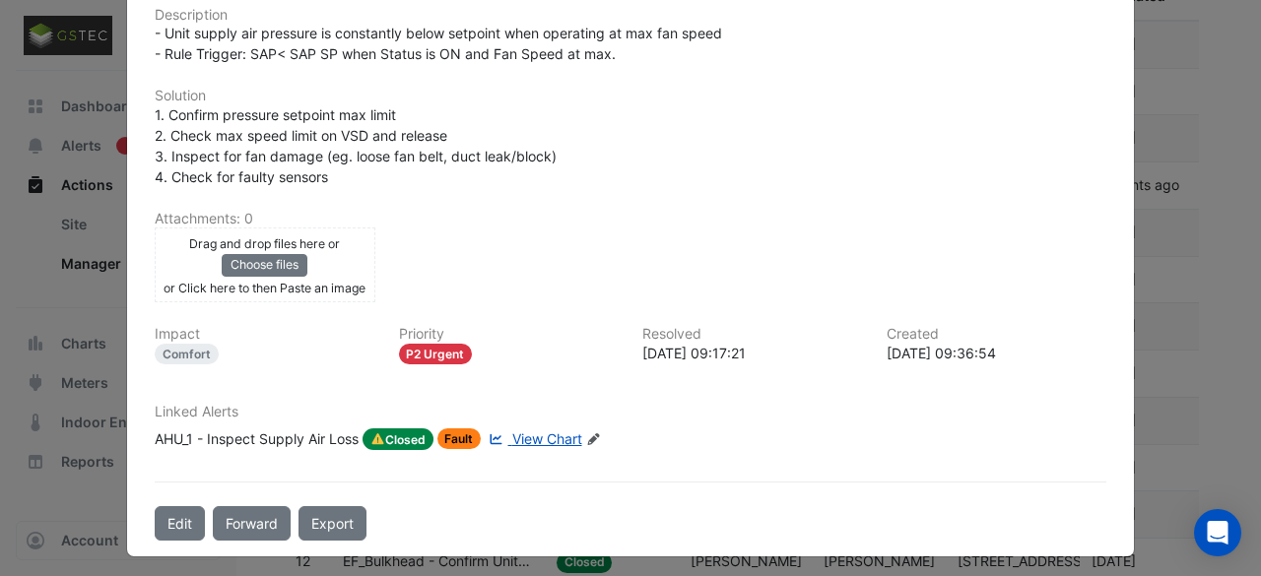
click at [404, 440] on span "Closed" at bounding box center [398, 439] width 71 height 22
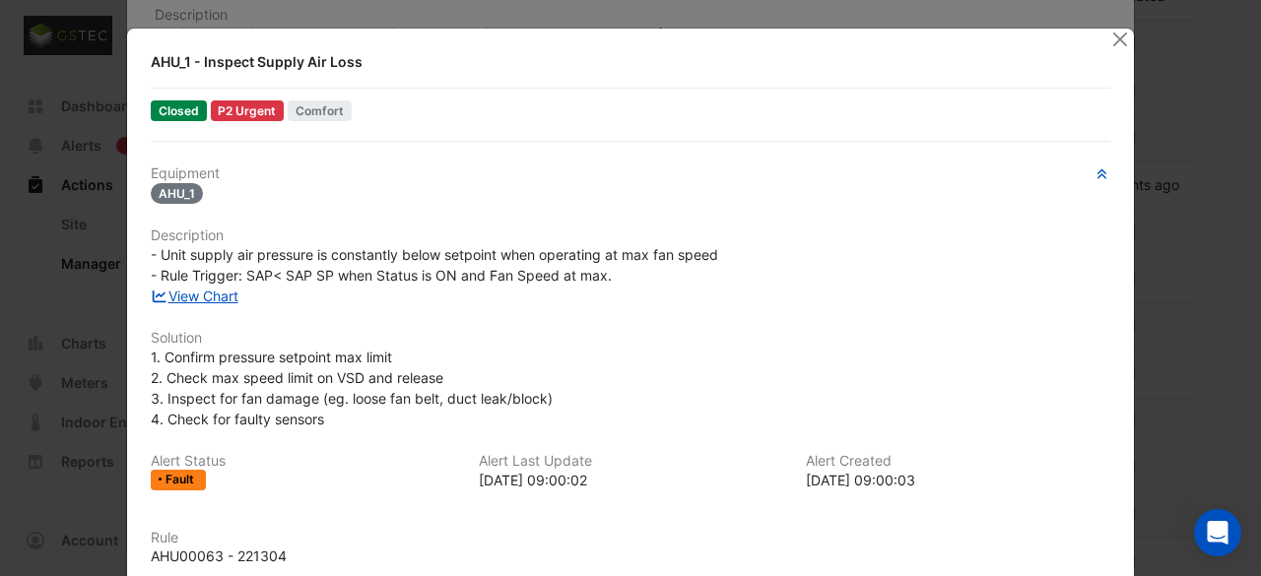
click at [170, 103] on span "Closed" at bounding box center [179, 110] width 56 height 21
click at [1116, 34] on button "Close" at bounding box center [1119, 39] width 21 height 21
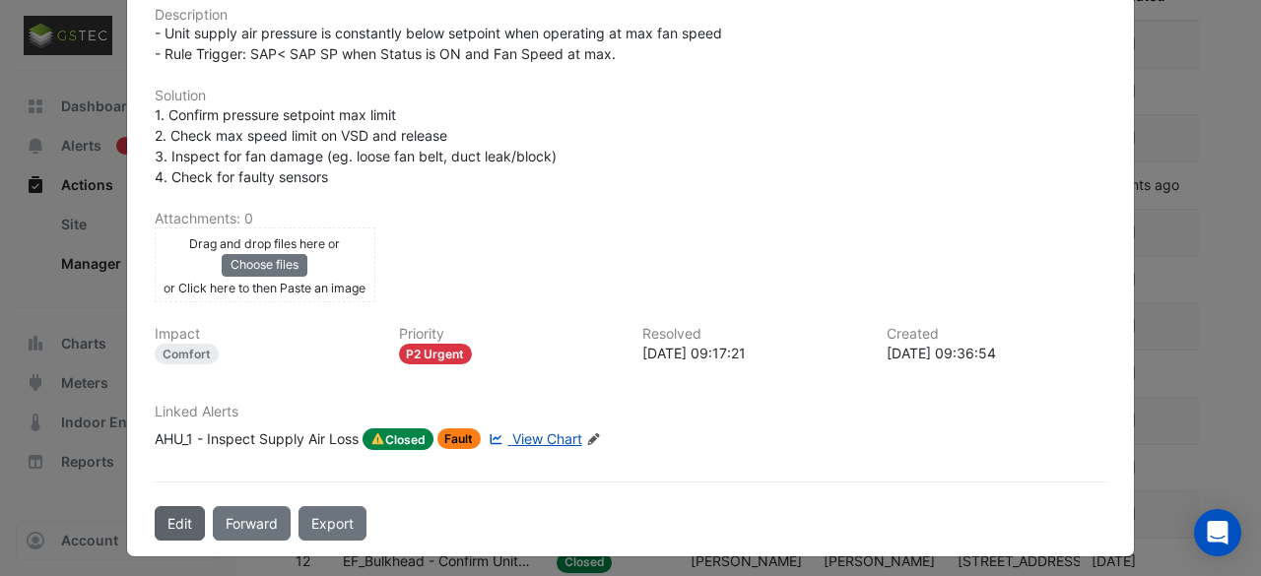
click at [177, 517] on button "Edit" at bounding box center [180, 523] width 50 height 34
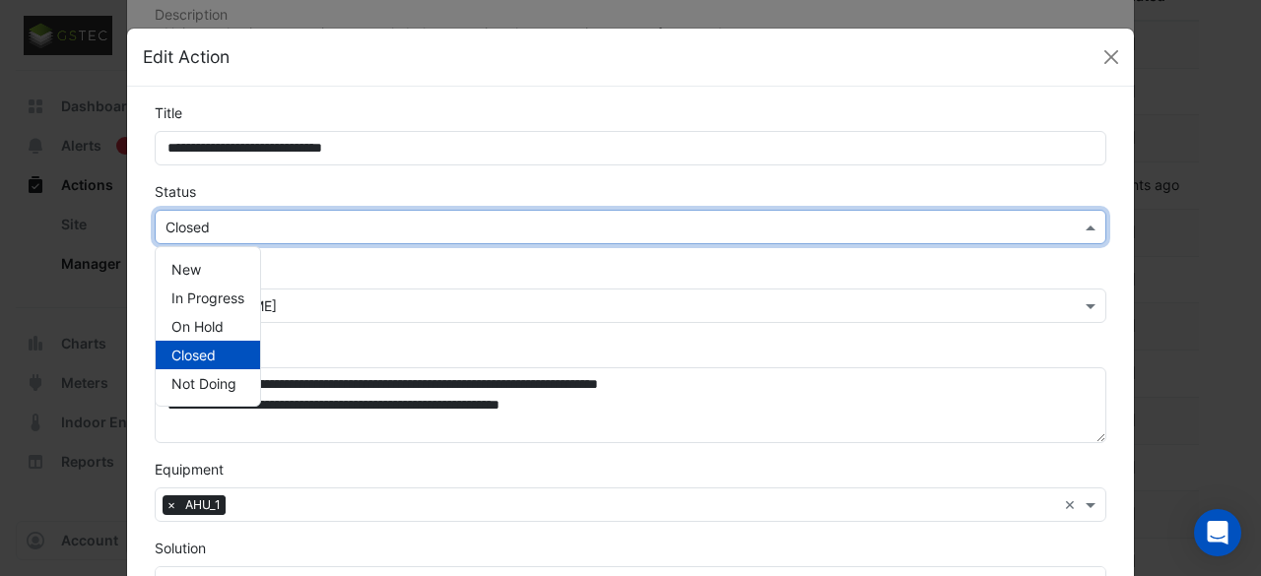
click at [1088, 234] on span at bounding box center [1093, 227] width 25 height 21
click at [202, 336] on div "On Hold" at bounding box center [208, 326] width 104 height 29
click at [225, 324] on div "On Hold" at bounding box center [208, 326] width 104 height 29
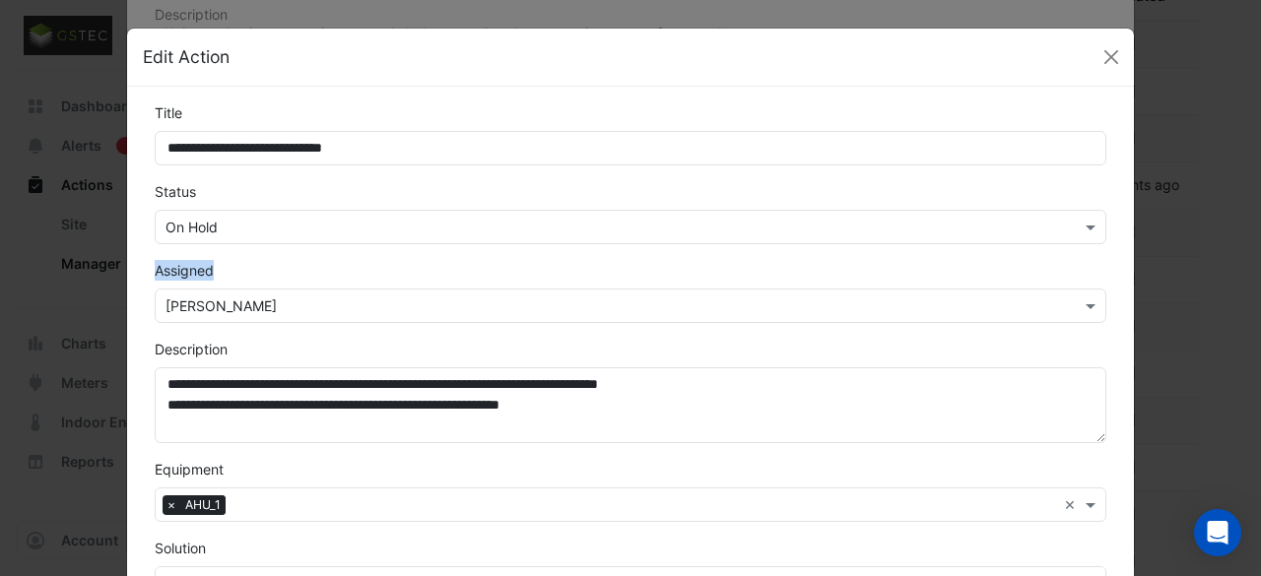
drag, startPoint x: 1243, startPoint y: 220, endPoint x: 1245, endPoint y: 278, distance: 58.2
click at [1245, 278] on ngb-modal-window "**********" at bounding box center [630, 288] width 1261 height 576
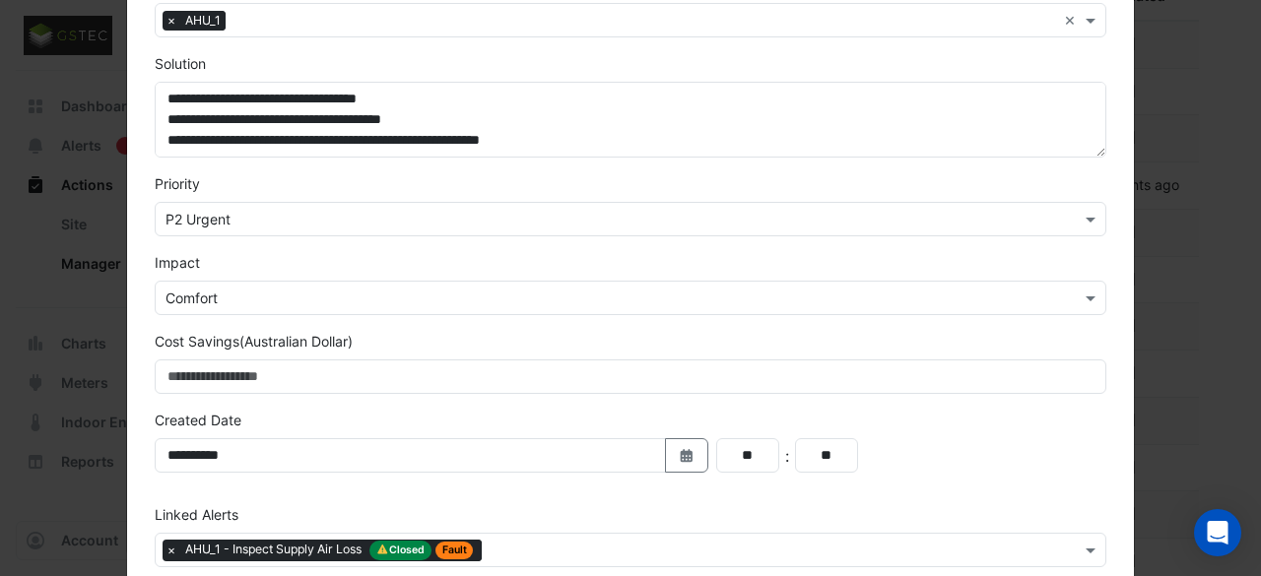
scroll to position [581, 0]
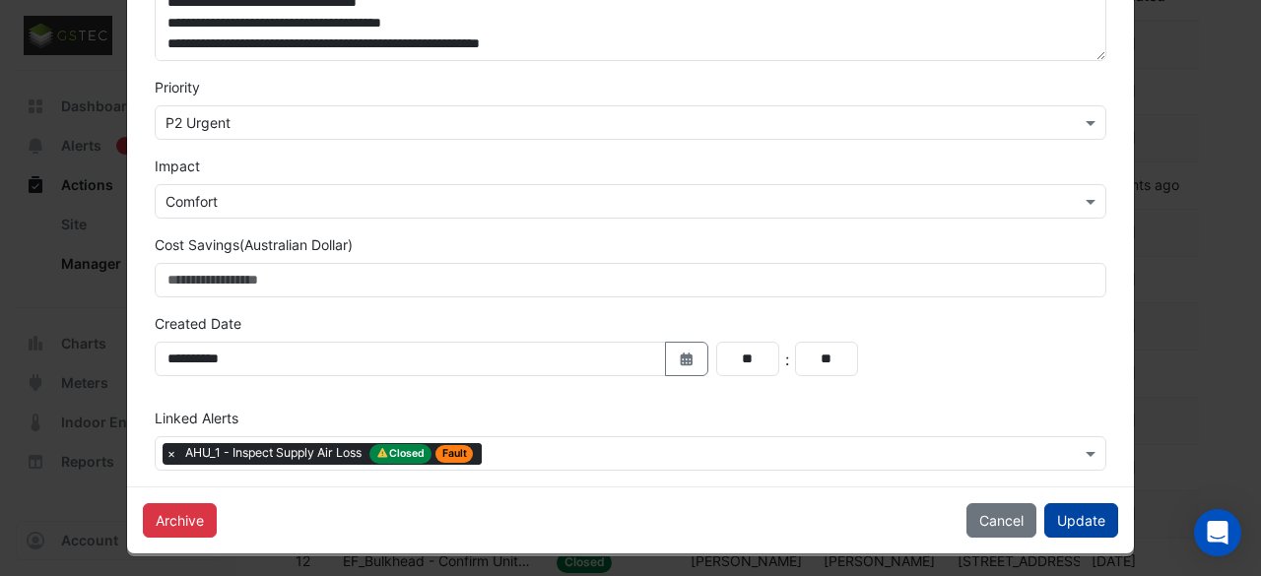
click at [1074, 515] on button "Update" at bounding box center [1081, 520] width 74 height 34
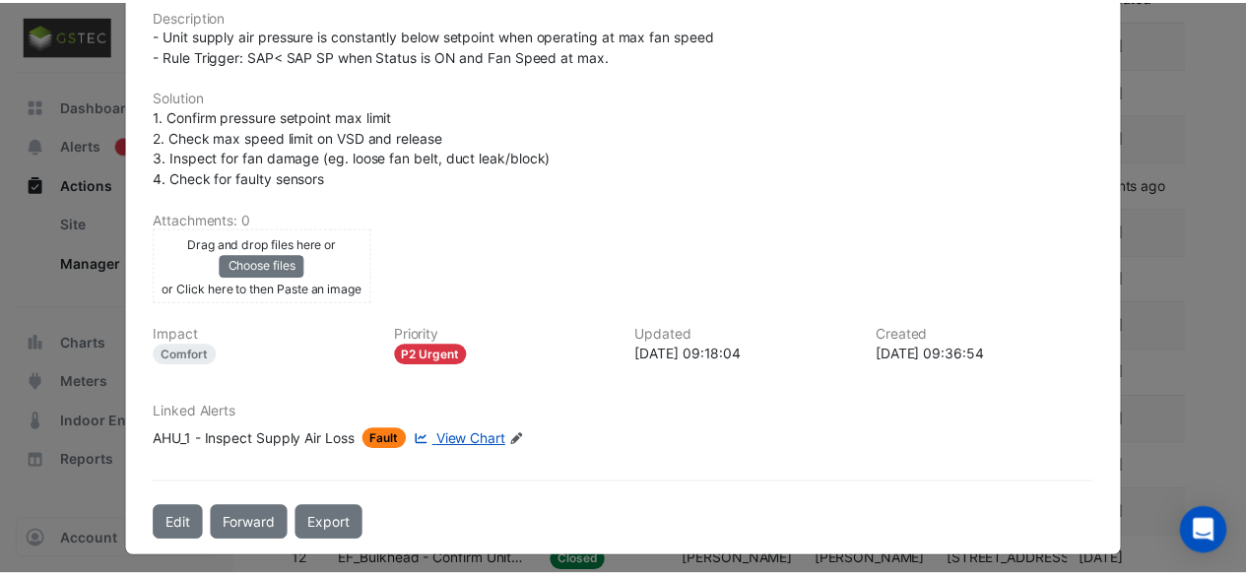
scroll to position [0, 0]
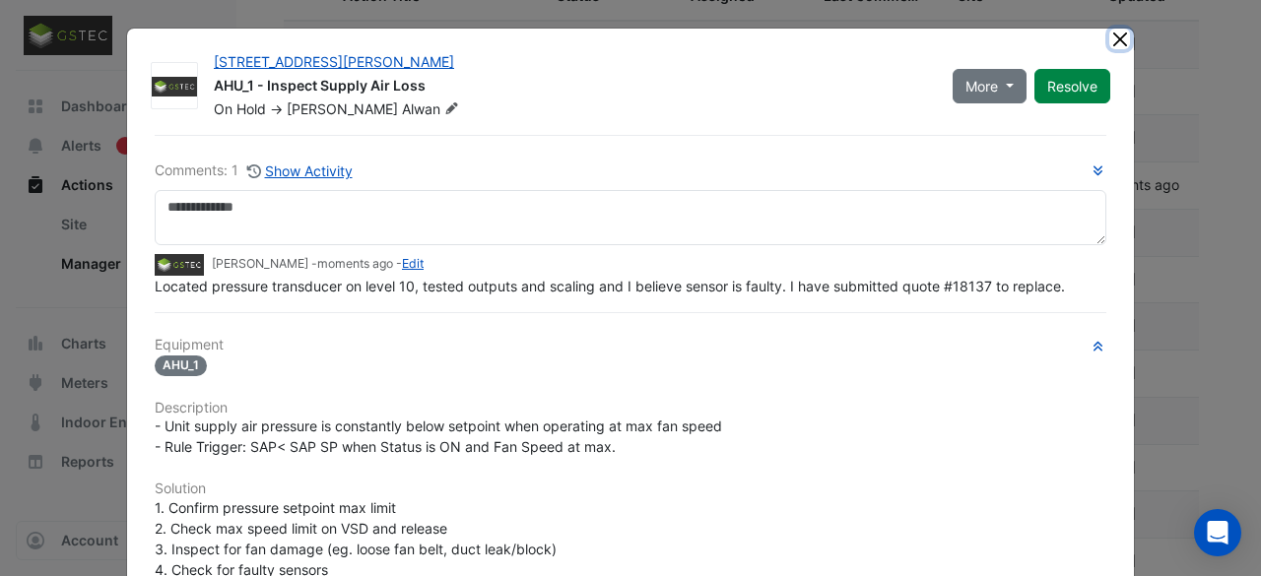
click at [1111, 38] on button "Close" at bounding box center [1119, 39] width 21 height 21
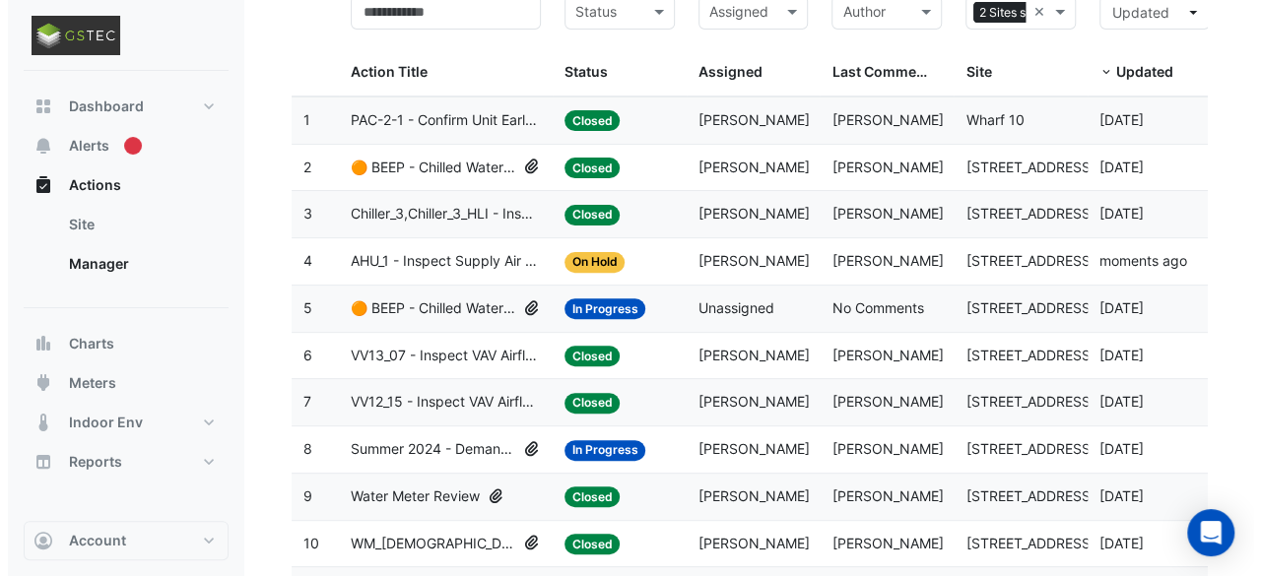
scroll to position [201, 0]
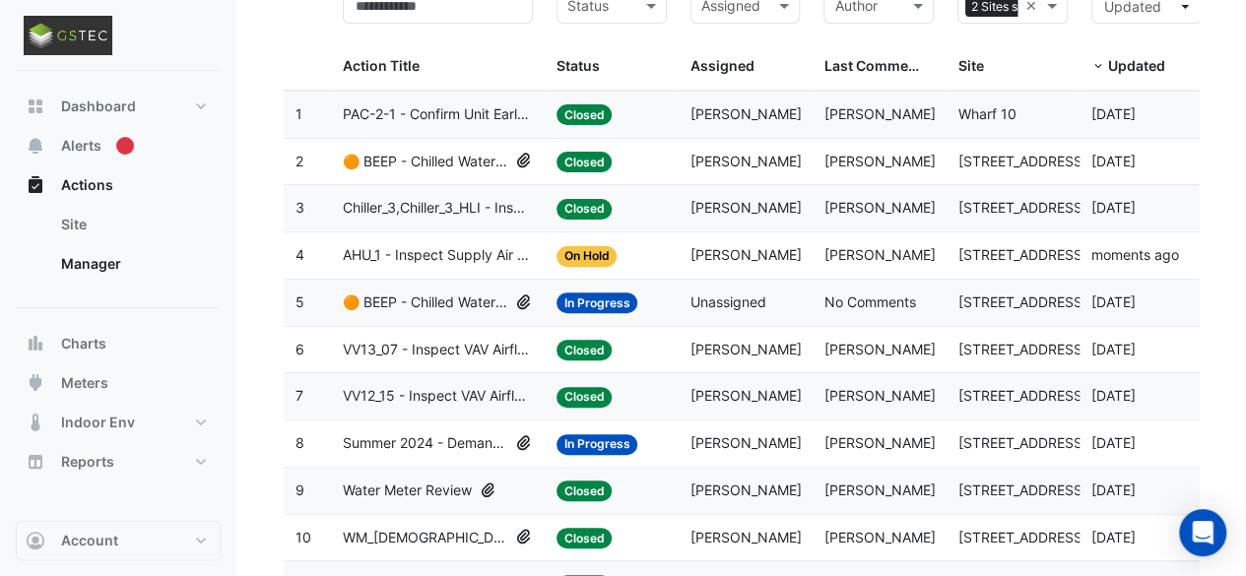
click at [428, 303] on span "🟠 BEEP - Chilled Water System Staging Review" at bounding box center [425, 303] width 165 height 23
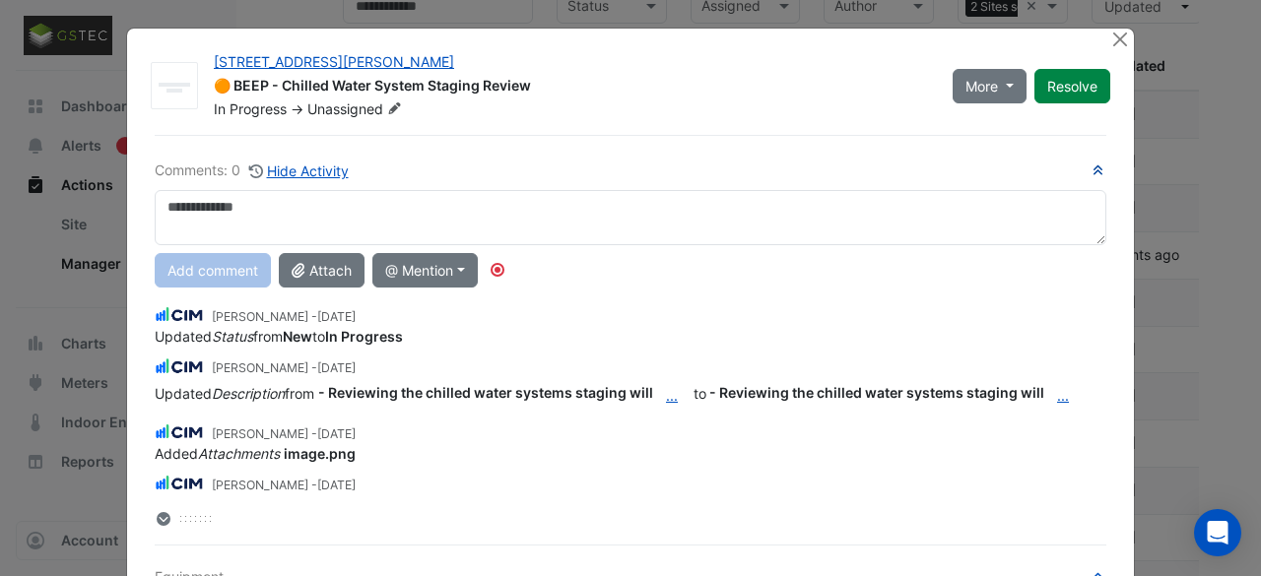
click at [1090, 169] on icon "button" at bounding box center [1097, 171] width 15 height 12
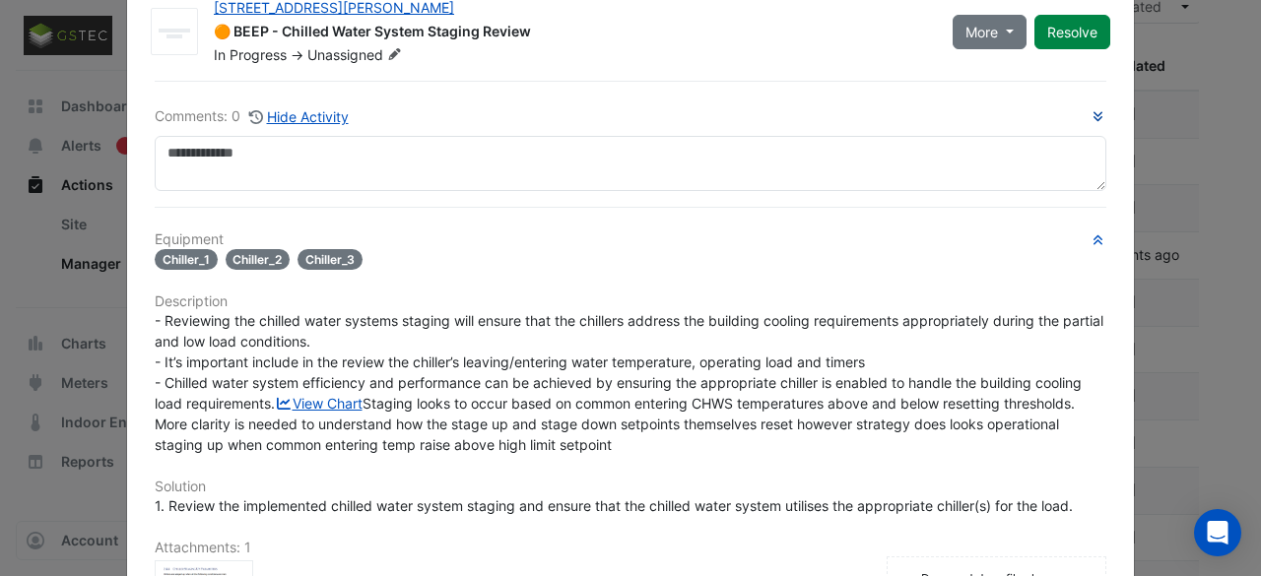
scroll to position [55, 0]
